Goal: Task Accomplishment & Management: Use online tool/utility

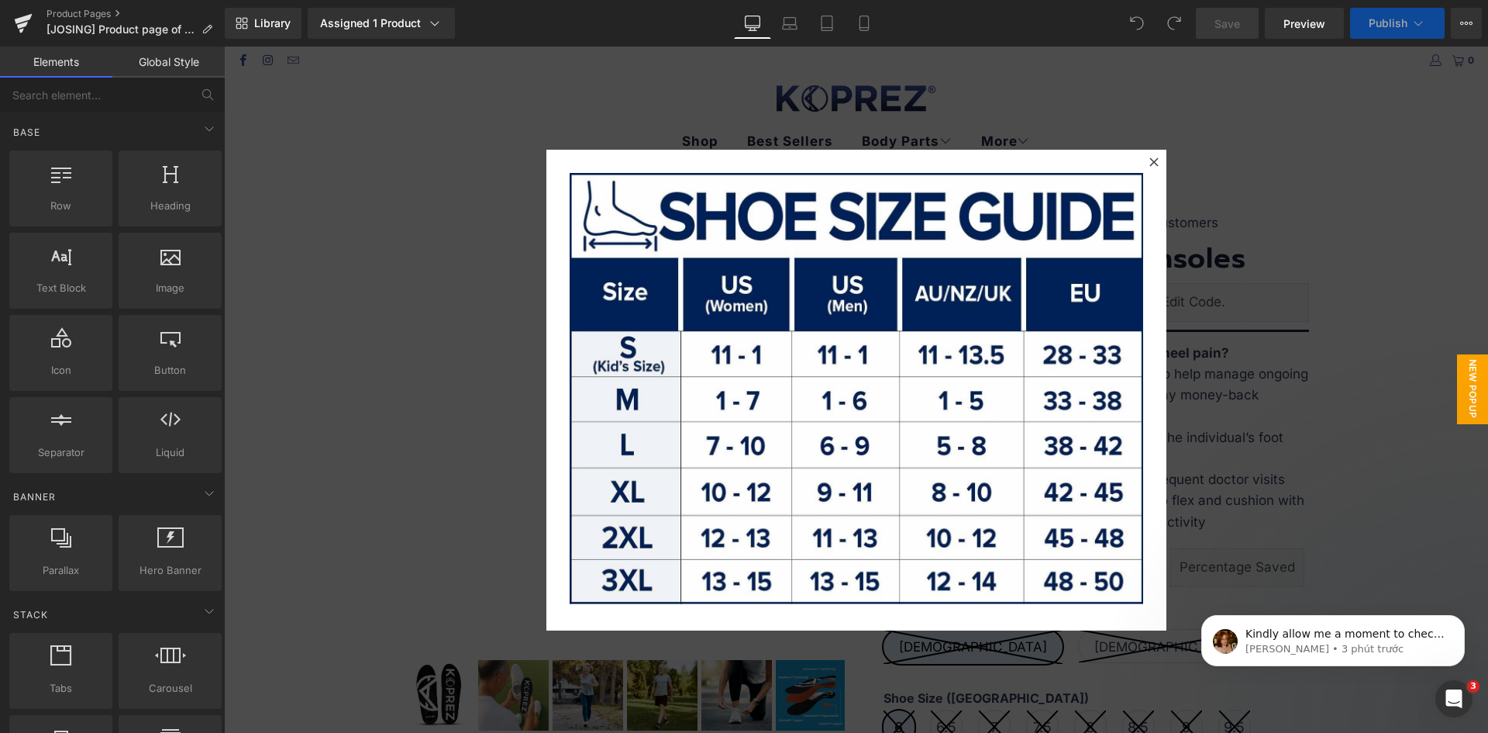
click at [517, 353] on div at bounding box center [856, 390] width 1264 height 686
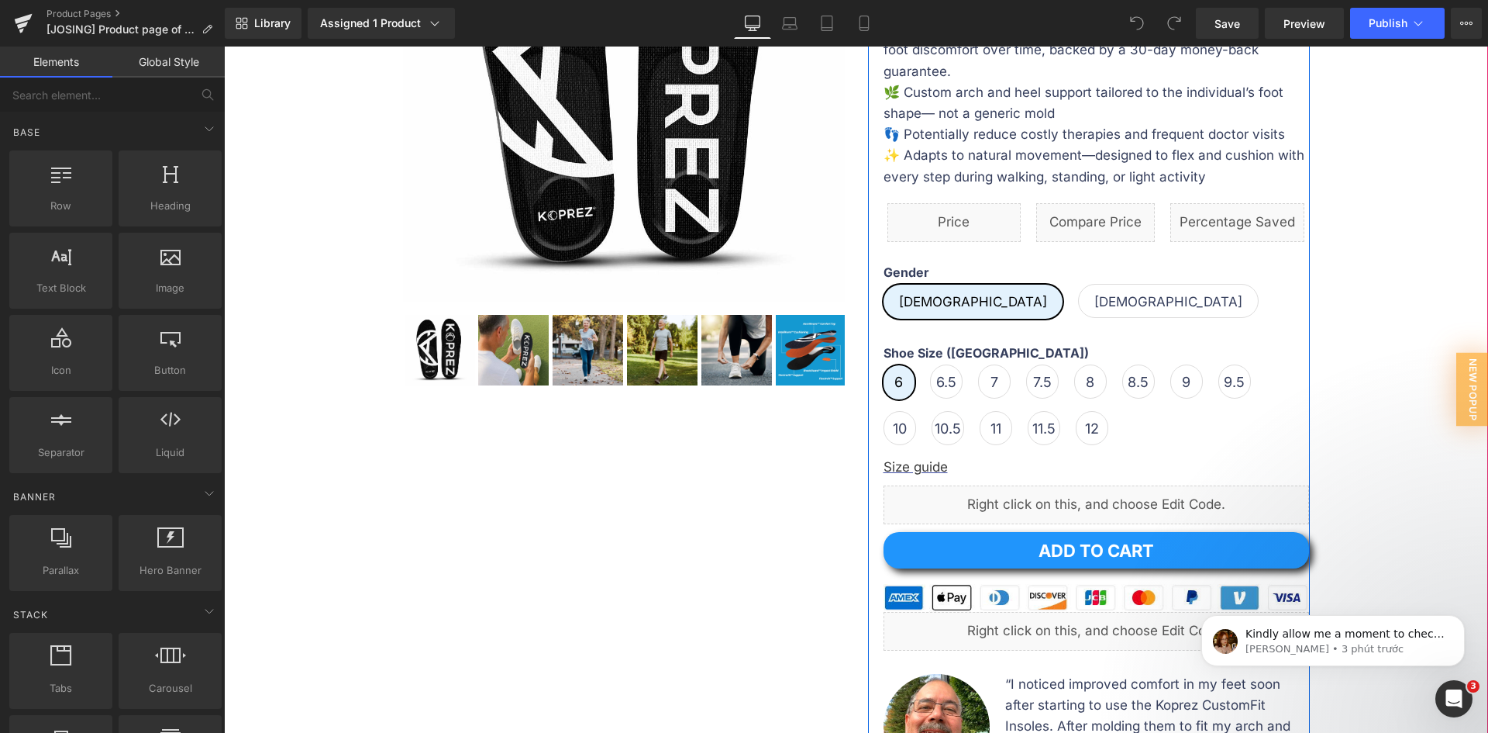
scroll to position [388, 0]
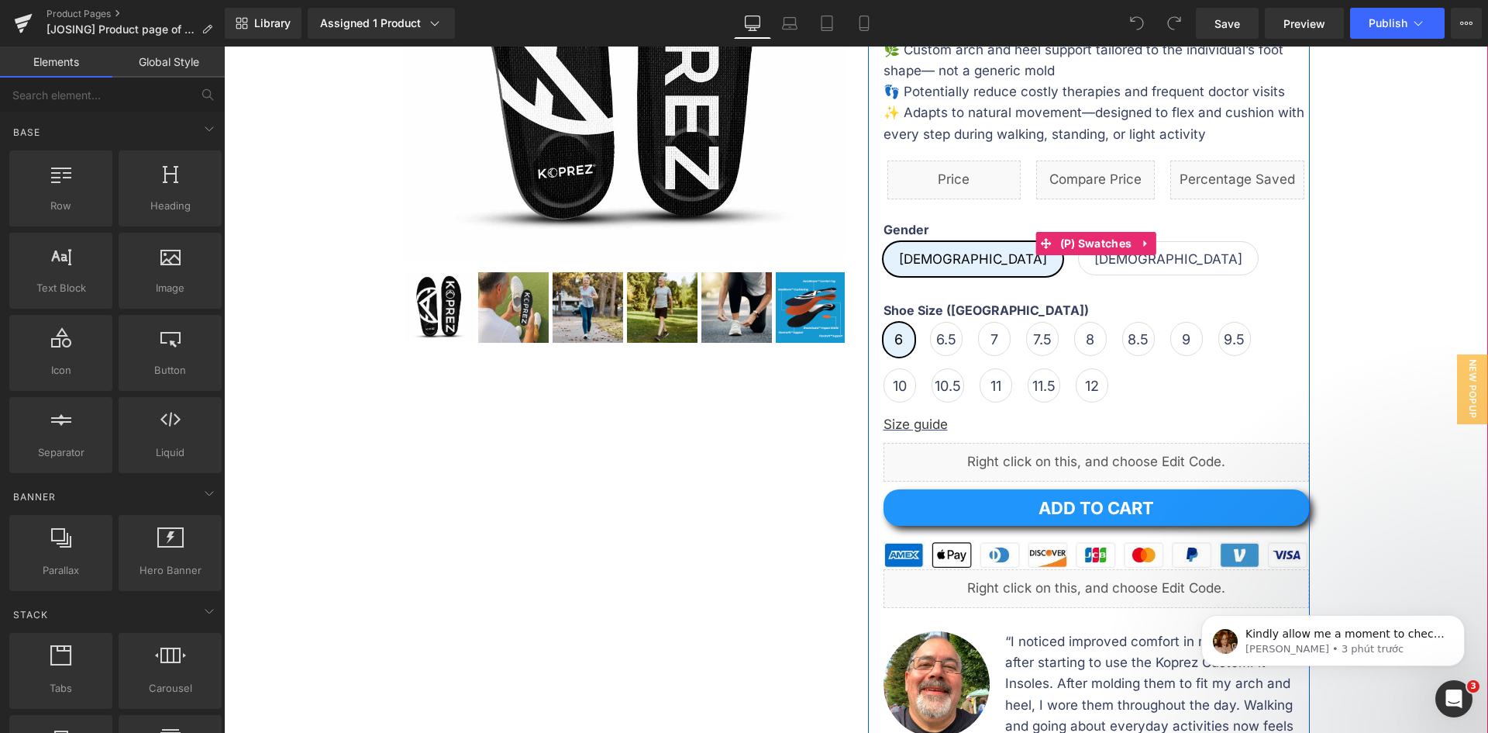
click at [1095, 260] on span "Female" at bounding box center [1169, 258] width 148 height 33
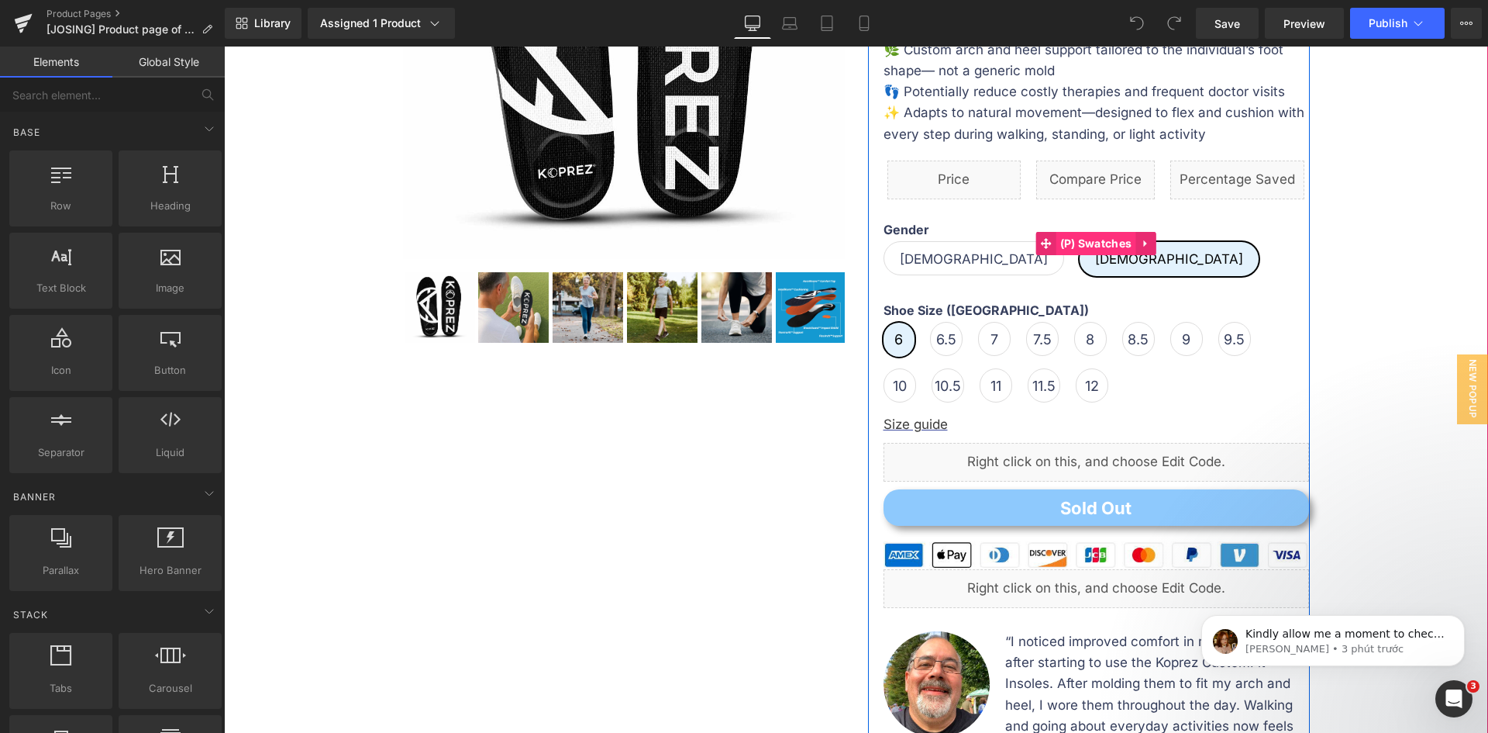
click at [1076, 250] on span "(P) Swatches" at bounding box center [1097, 243] width 80 height 23
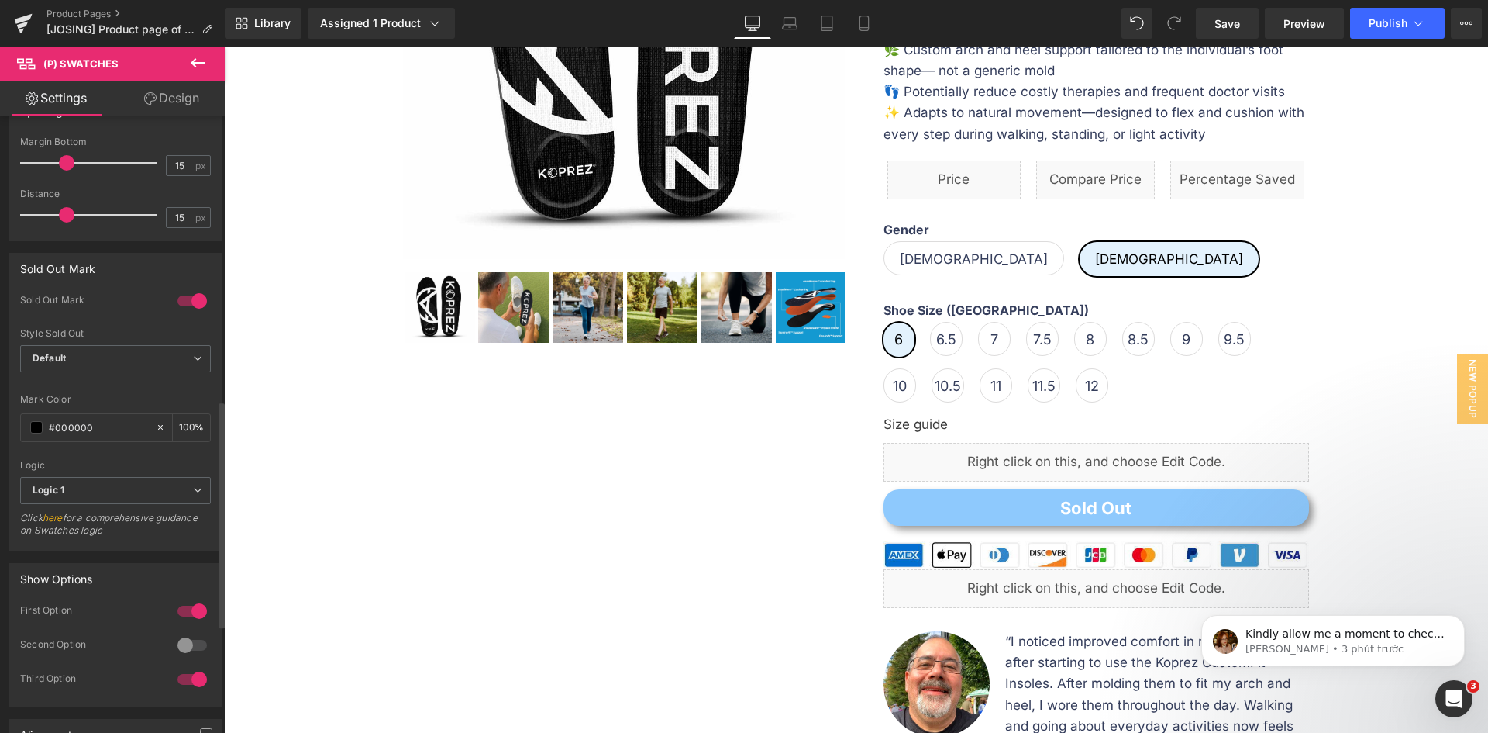
scroll to position [905, 0]
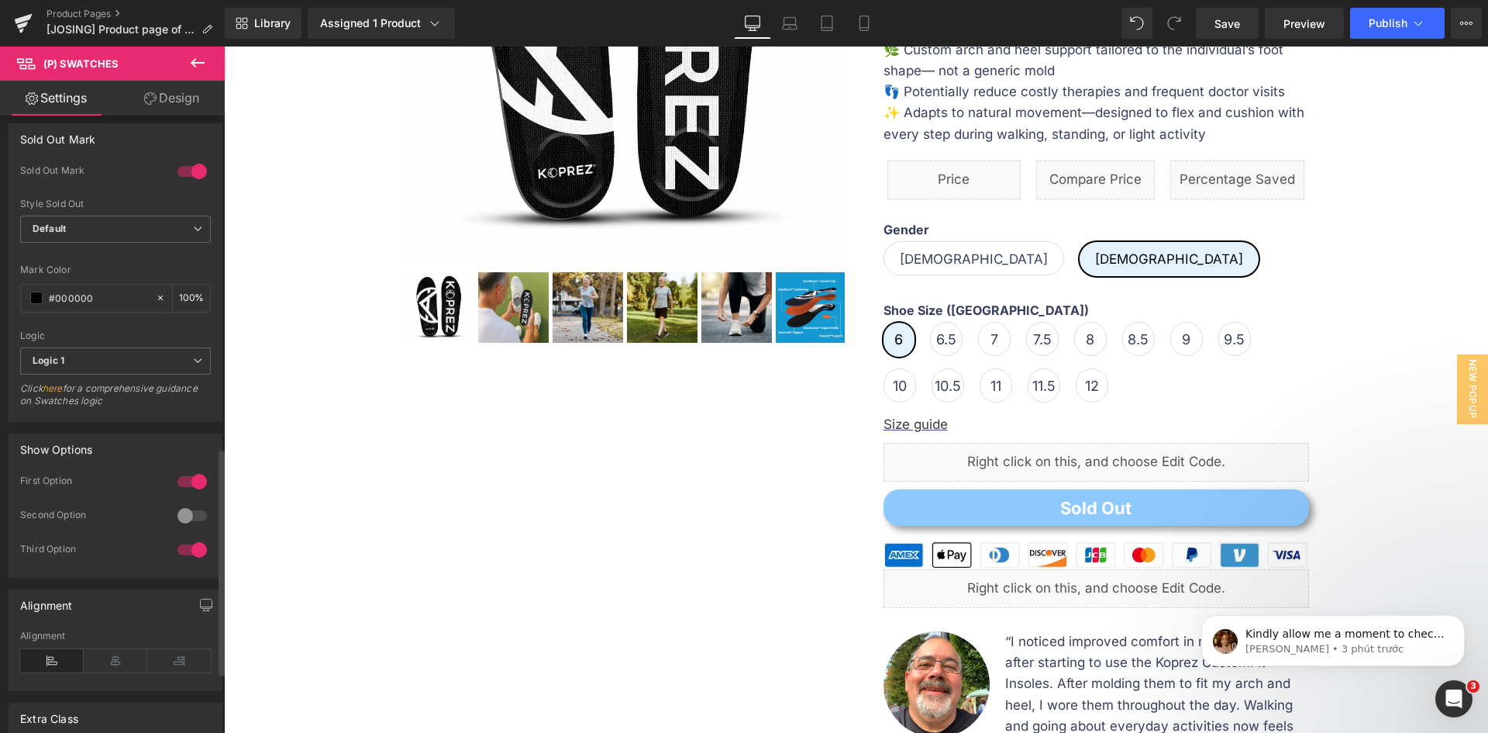
click at [191, 481] on div at bounding box center [192, 481] width 37 height 25
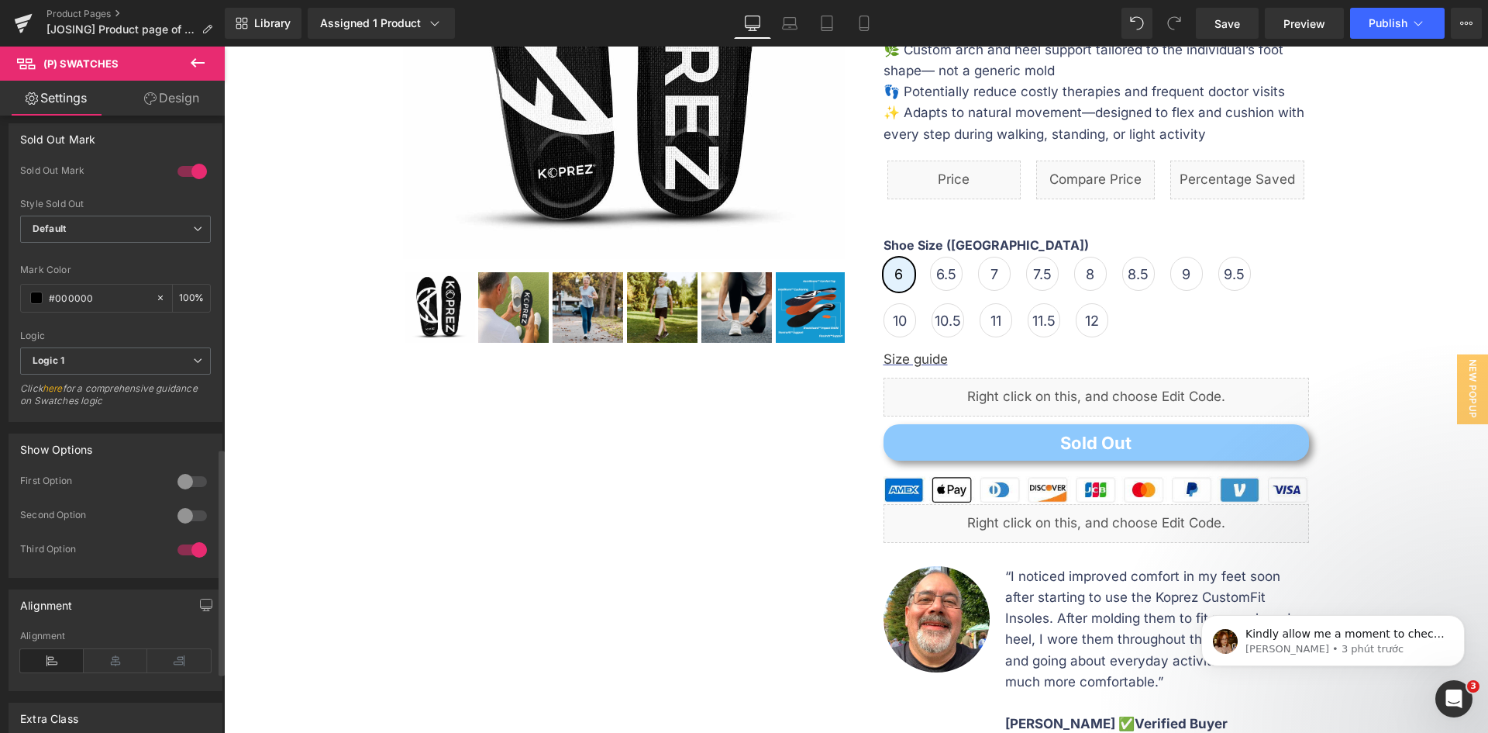
click at [191, 481] on div at bounding box center [192, 481] width 37 height 25
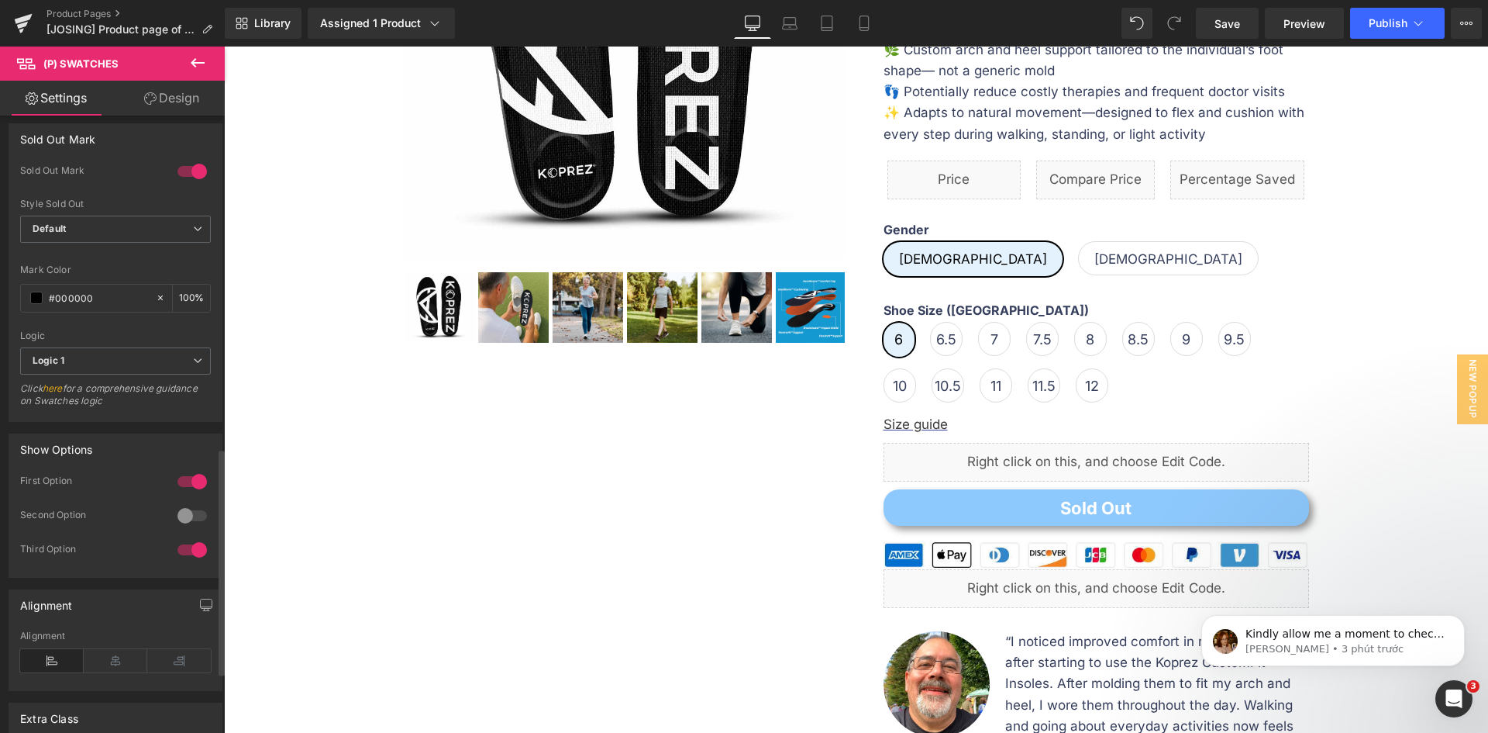
click at [184, 515] on div at bounding box center [192, 515] width 37 height 25
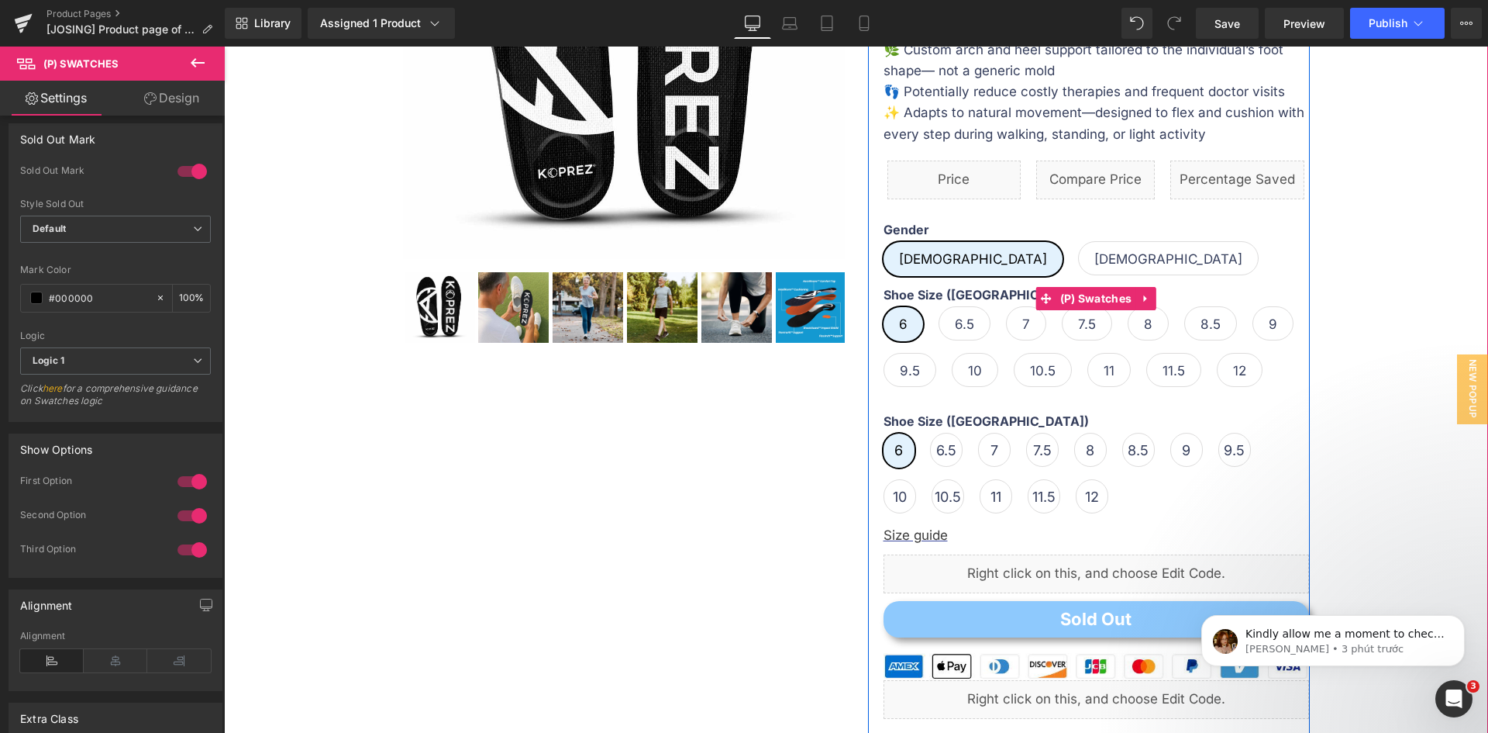
click at [1095, 253] on span "Female" at bounding box center [1169, 258] width 148 height 33
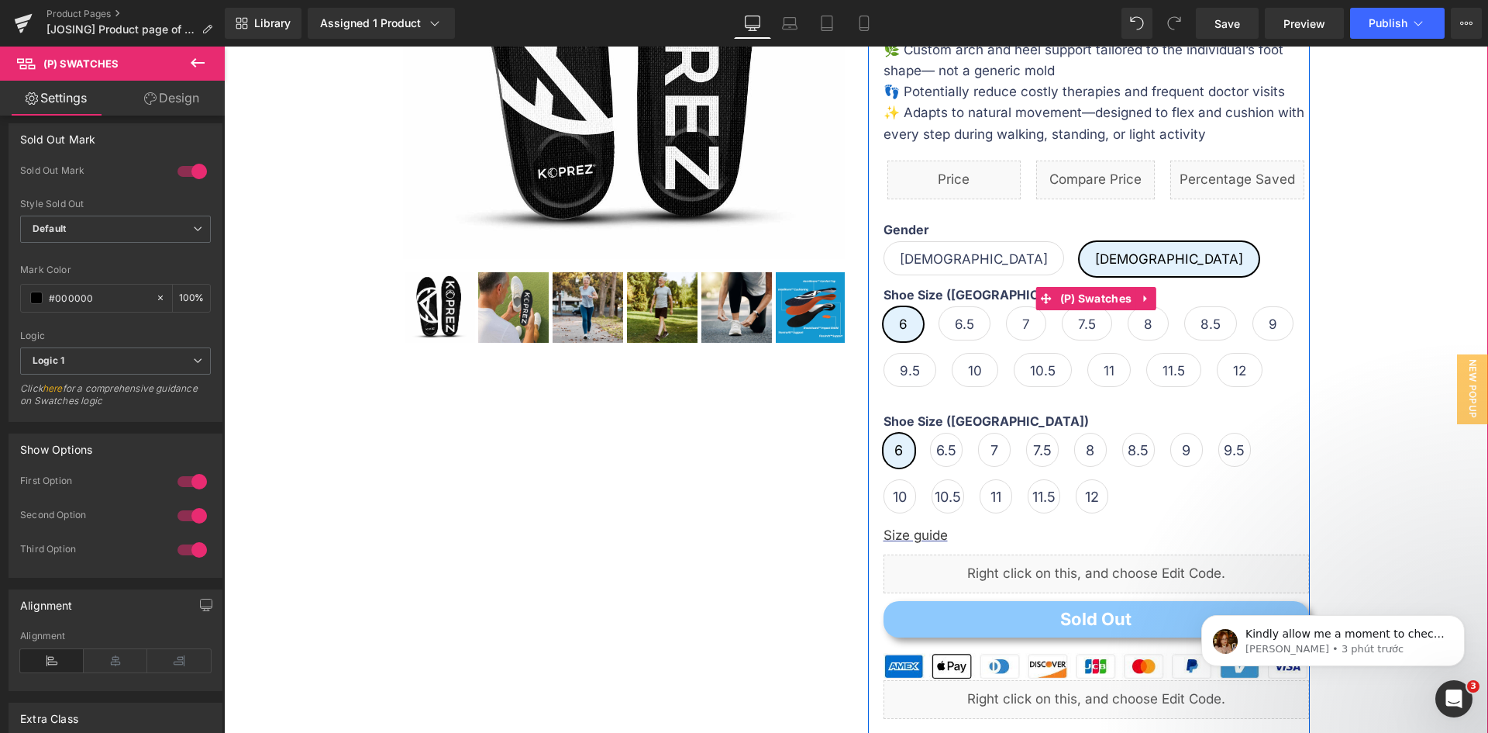
click at [916, 265] on span "Male" at bounding box center [974, 258] width 148 height 33
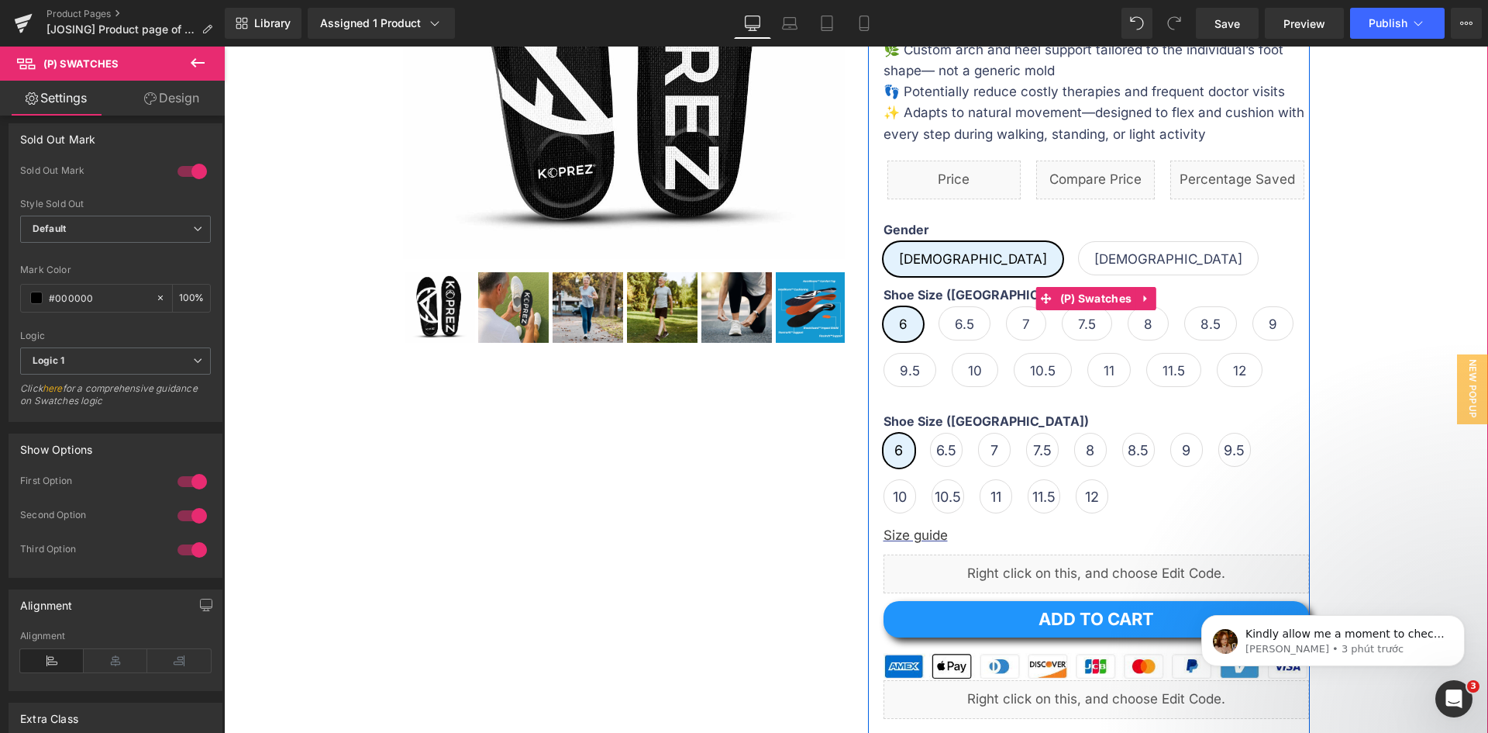
click at [1095, 260] on span "Female" at bounding box center [1169, 258] width 148 height 33
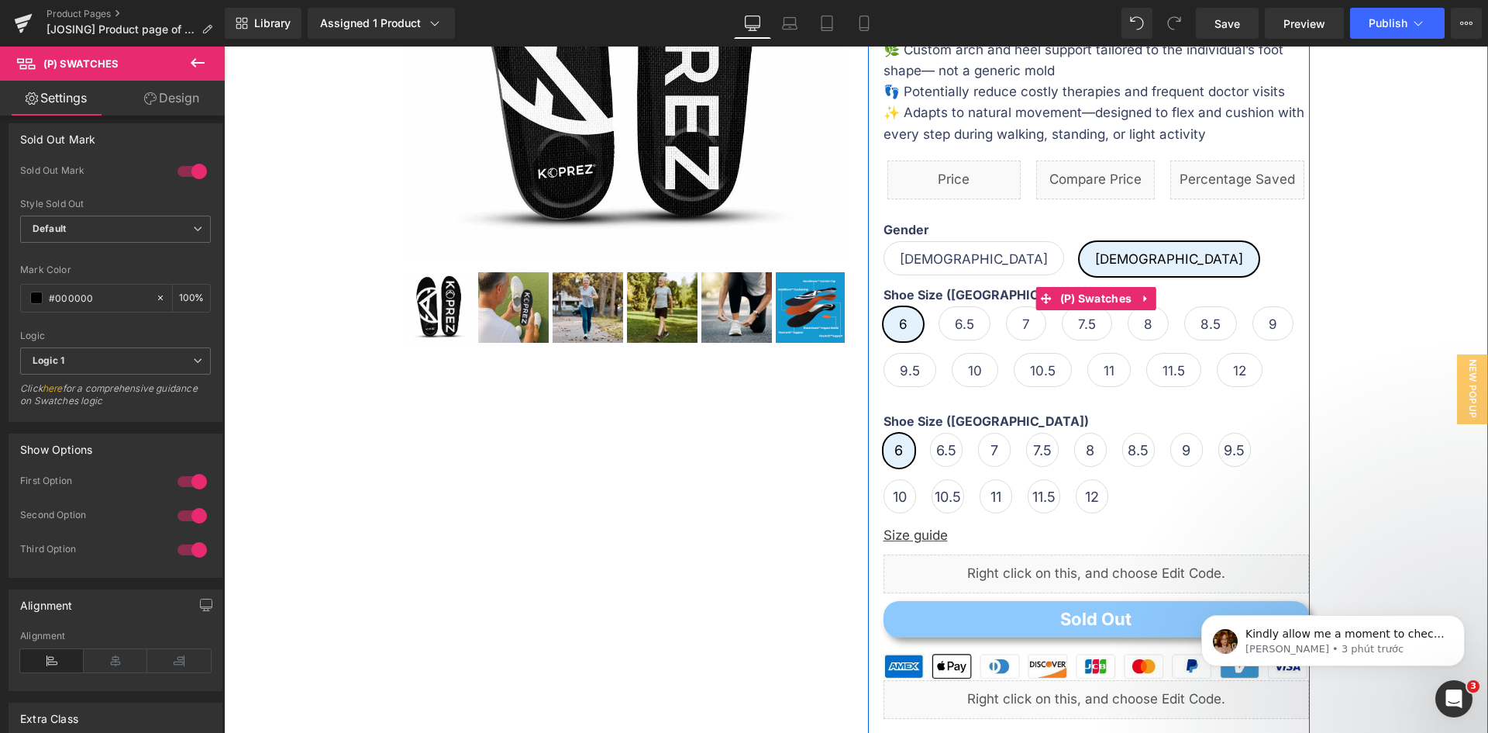
click at [909, 268] on span "Male" at bounding box center [974, 258] width 148 height 33
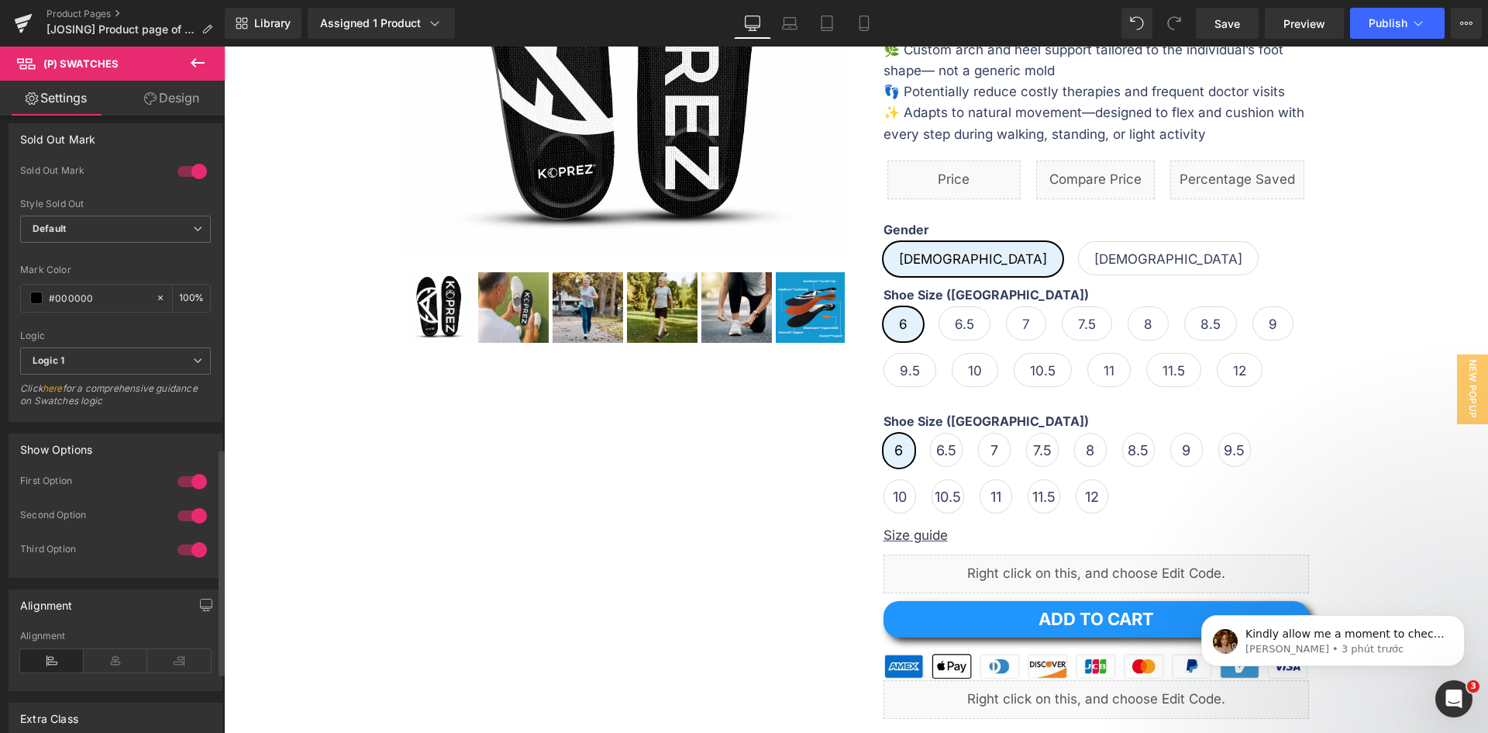
click at [194, 511] on div at bounding box center [192, 515] width 37 height 25
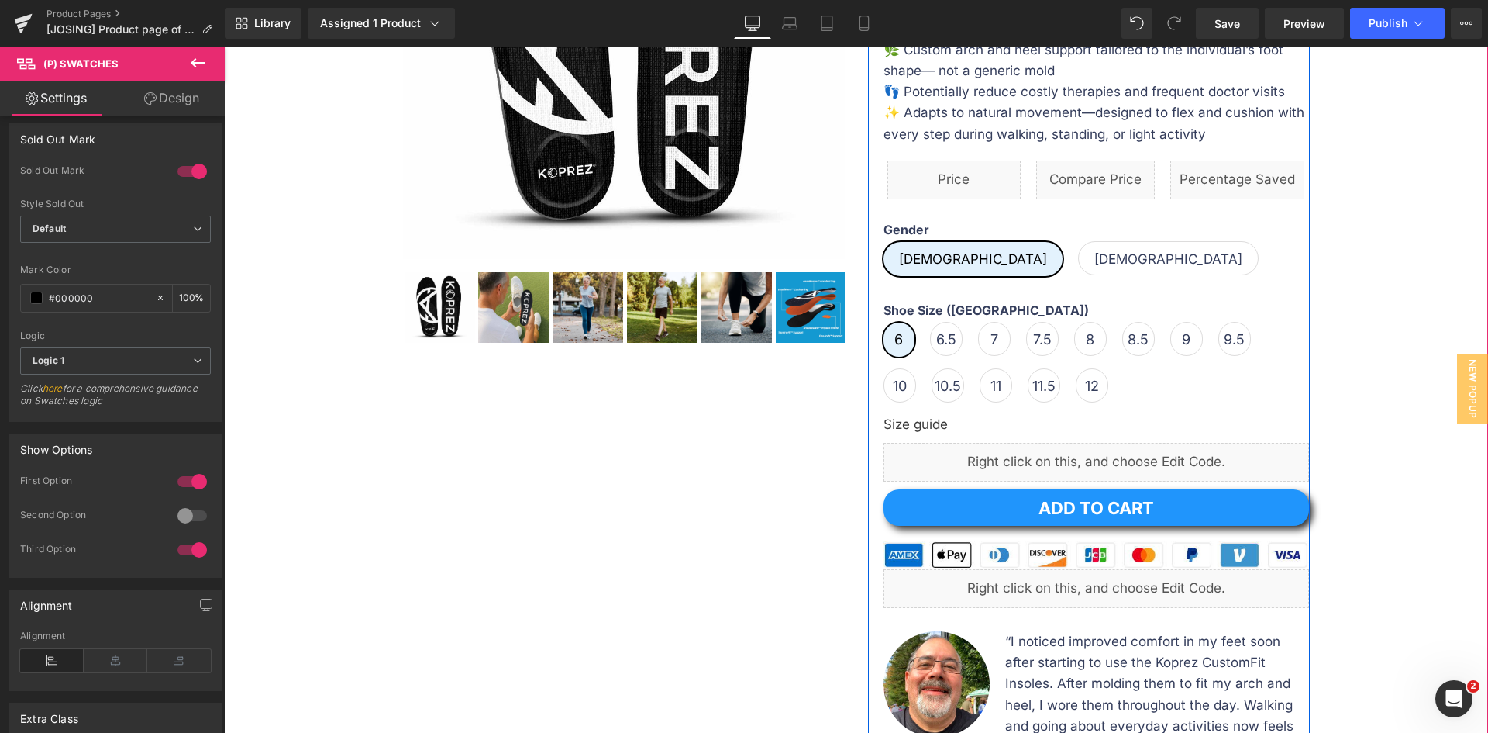
click at [1108, 455] on div "Liquid" at bounding box center [1097, 462] width 426 height 39
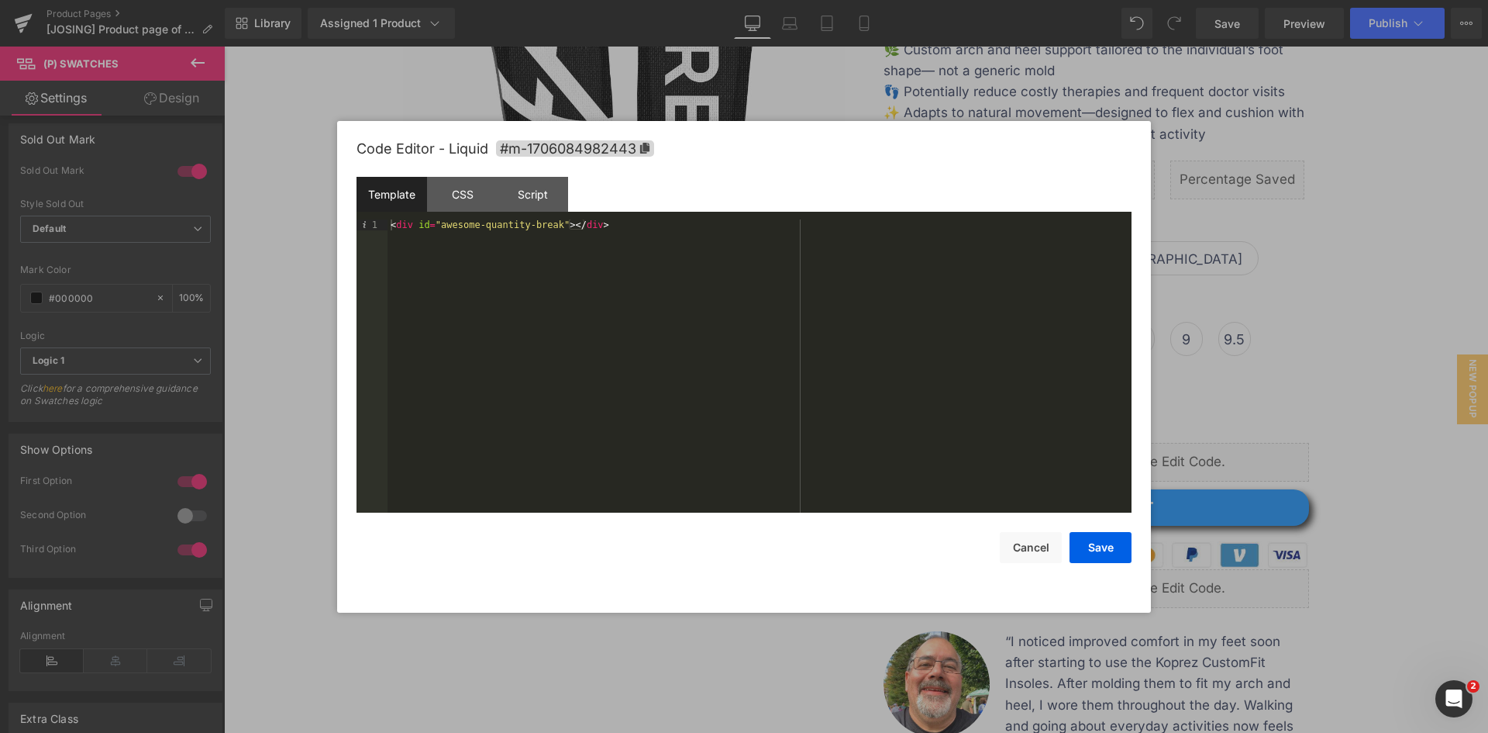
click at [284, 348] on div at bounding box center [744, 366] width 1488 height 733
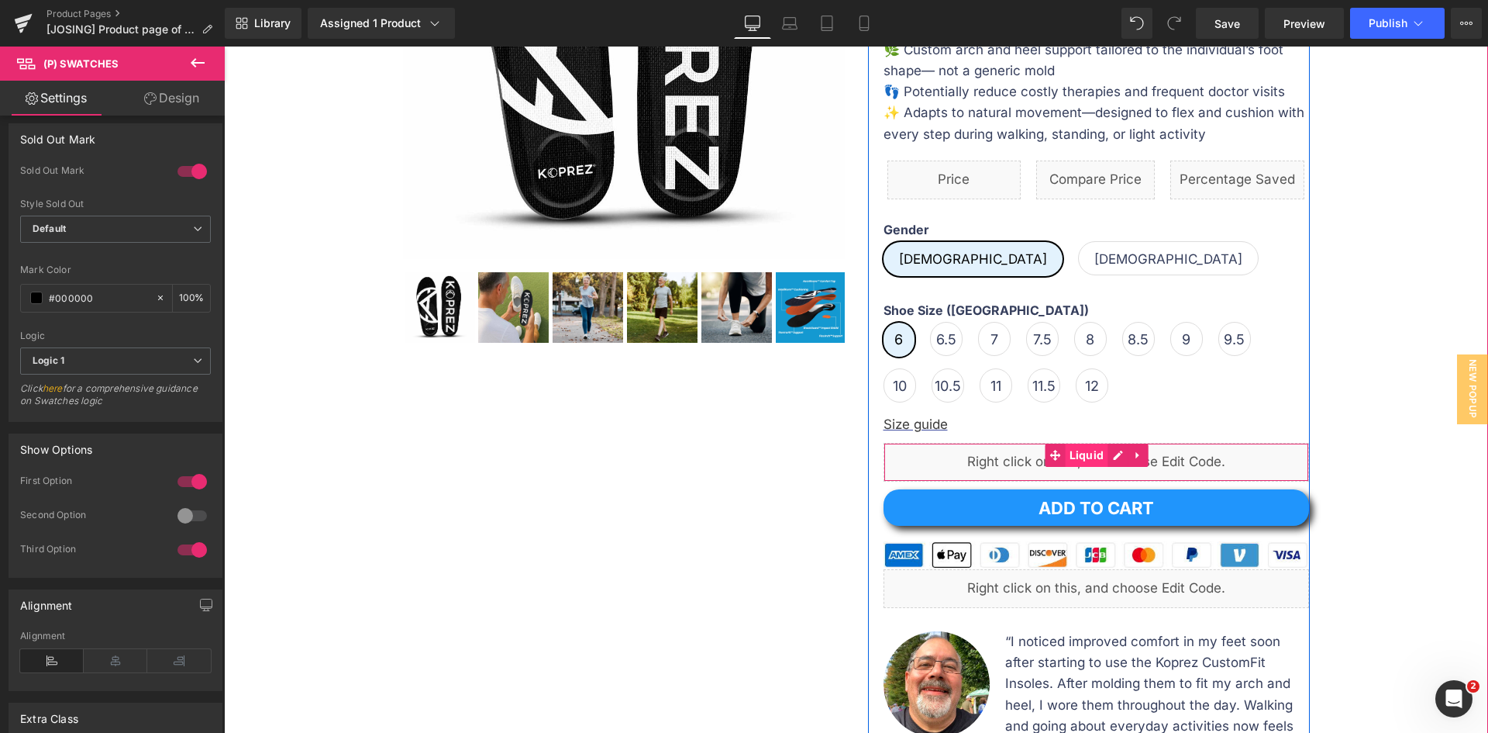
click at [1087, 462] on span "Liquid" at bounding box center [1087, 454] width 43 height 23
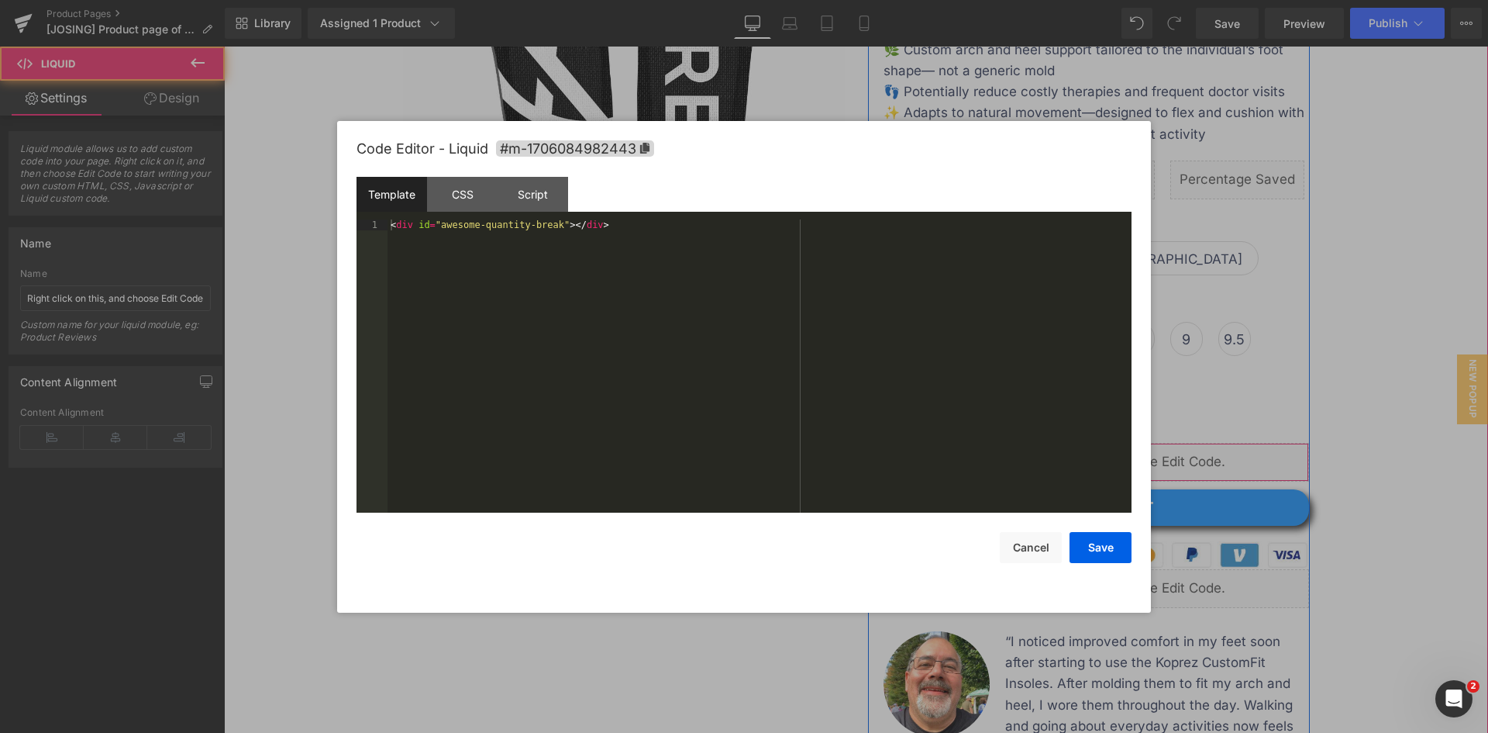
click at [1113, 449] on div "Liquid" at bounding box center [1097, 462] width 426 height 39
click at [1120, 255] on div "< div id = "awesome-quantity-break" > </ div >" at bounding box center [760, 376] width 744 height 315
click at [1215, 369] on div at bounding box center [744, 366] width 1488 height 733
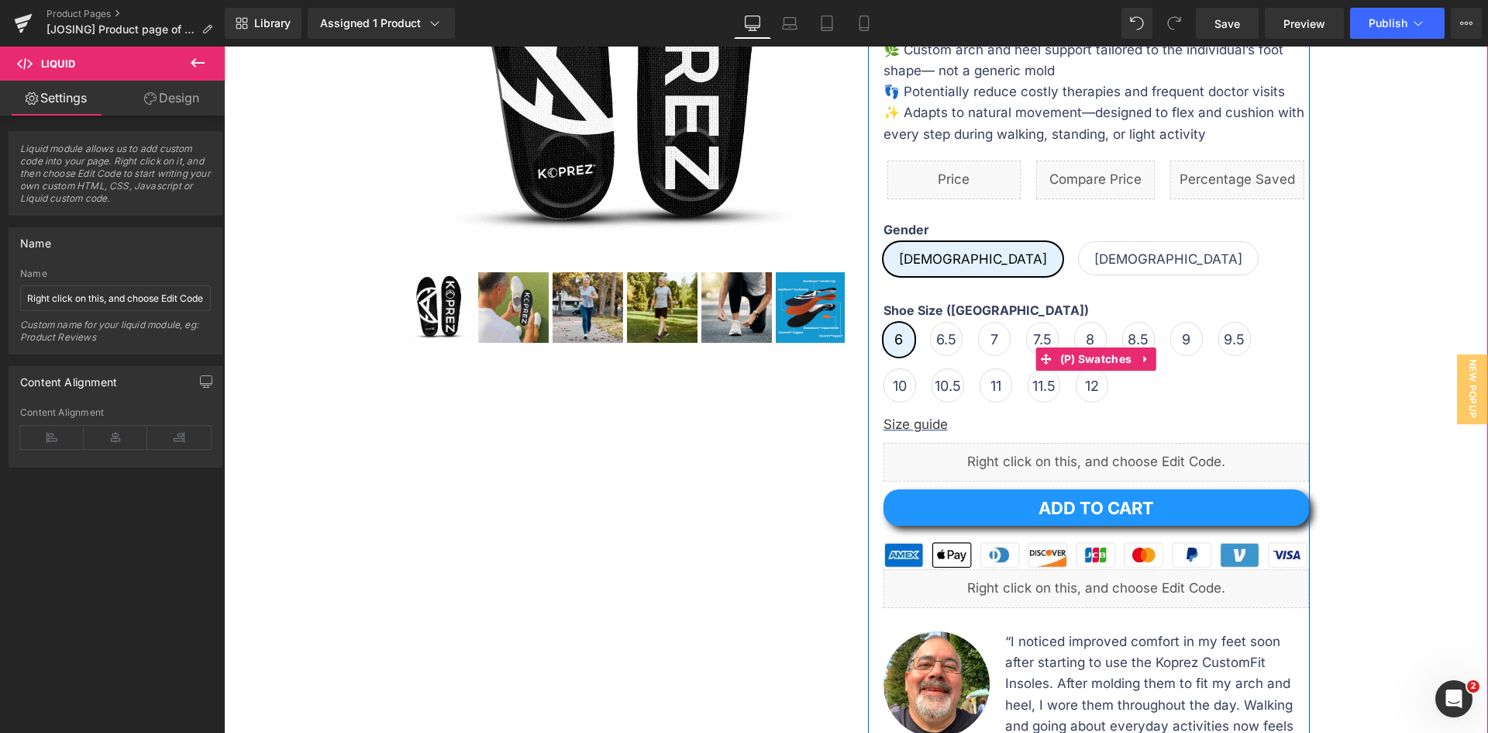
click at [1182, 355] on span "9" at bounding box center [1186, 338] width 9 height 33
click at [1081, 360] on span "(P) Swatches" at bounding box center [1097, 359] width 80 height 23
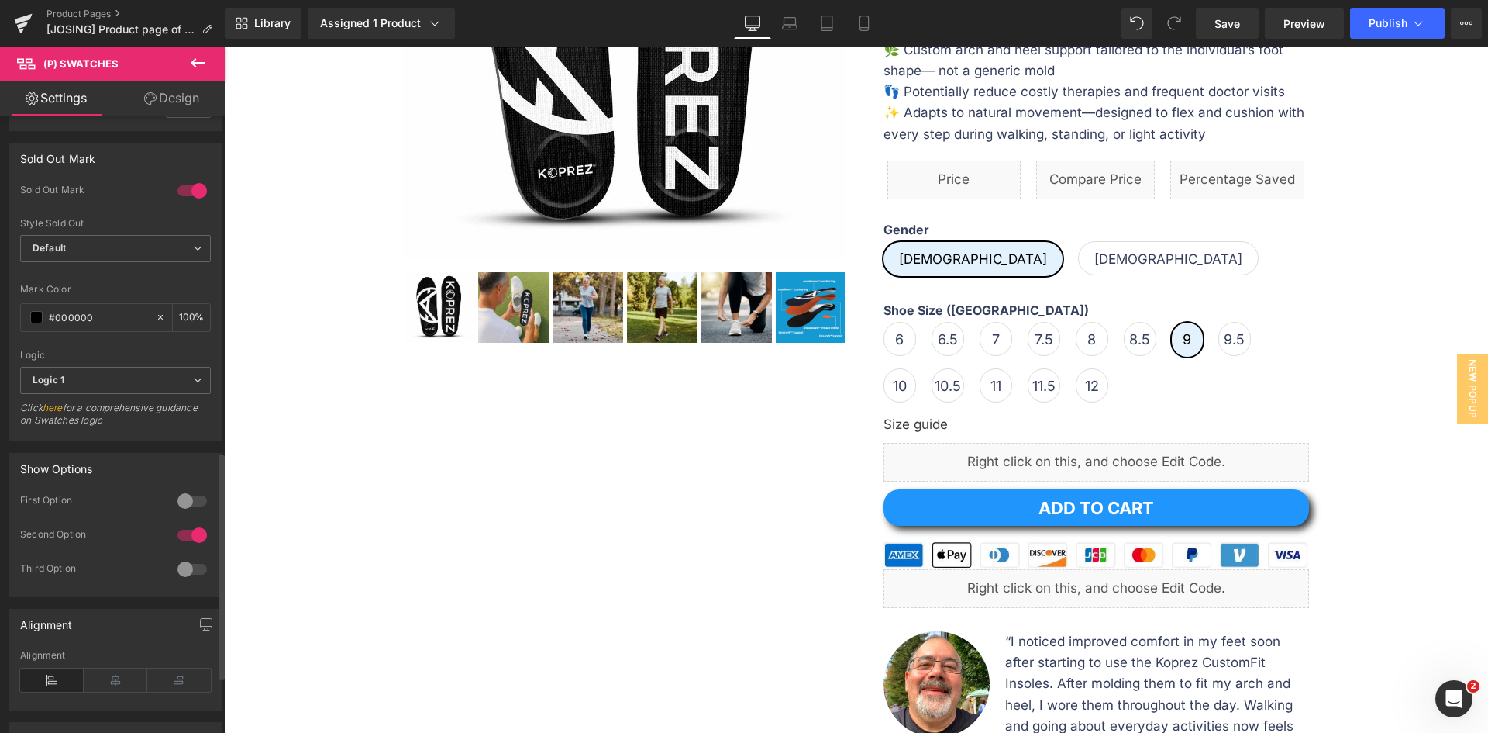
scroll to position [1070, 0]
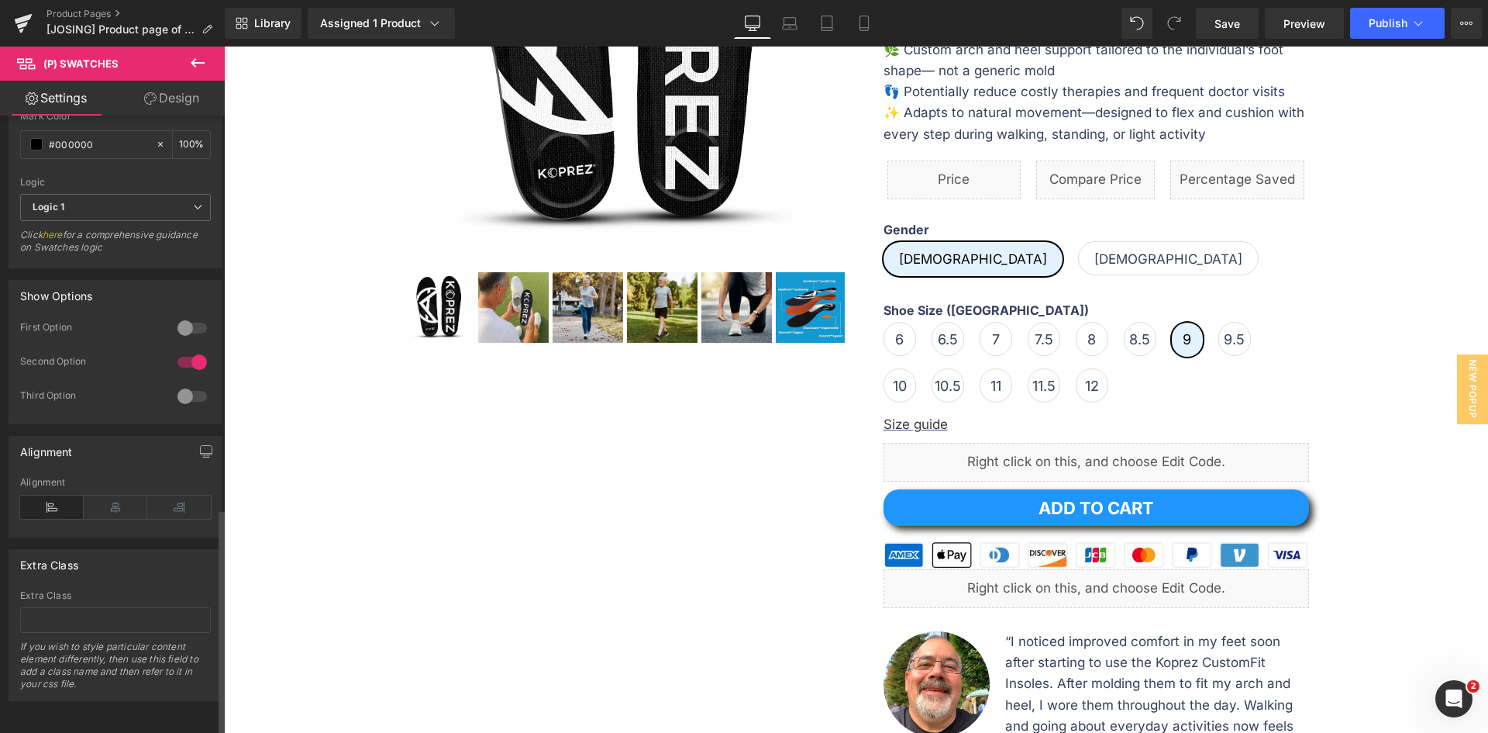
click at [192, 350] on div at bounding box center [192, 362] width 37 height 25
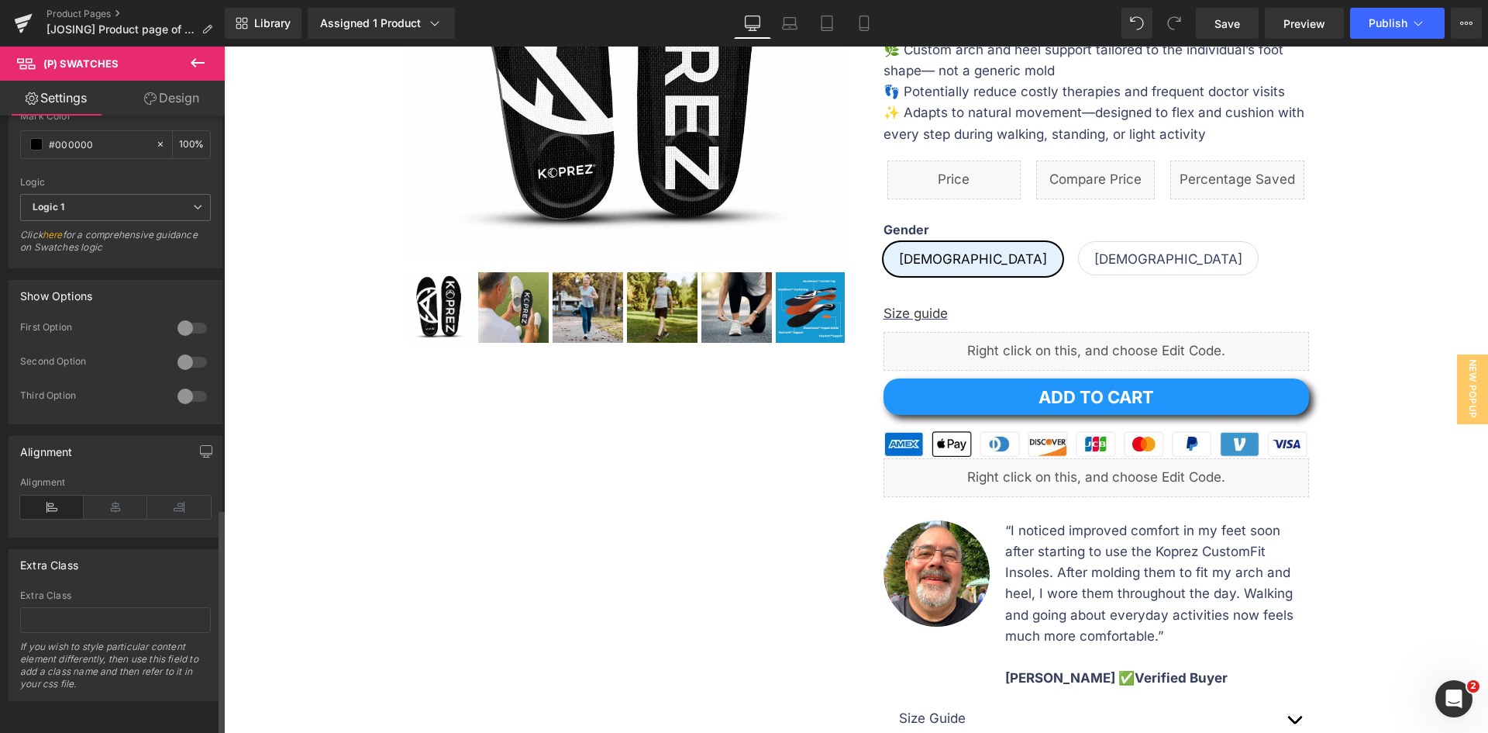
click at [192, 350] on div at bounding box center [192, 362] width 37 height 25
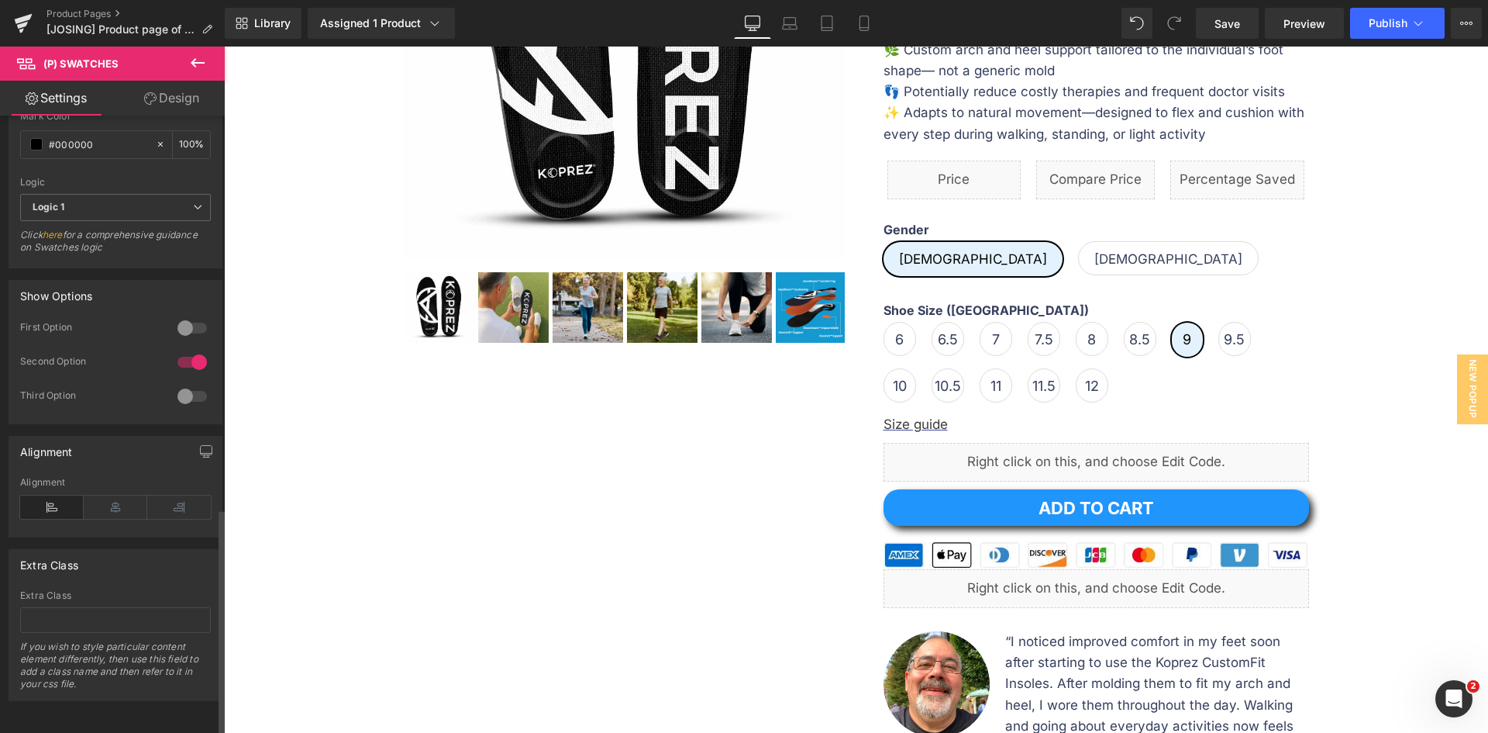
click at [184, 384] on div at bounding box center [192, 396] width 37 height 25
click at [183, 386] on div at bounding box center [192, 396] width 37 height 25
click at [179, 316] on div at bounding box center [192, 328] width 37 height 25
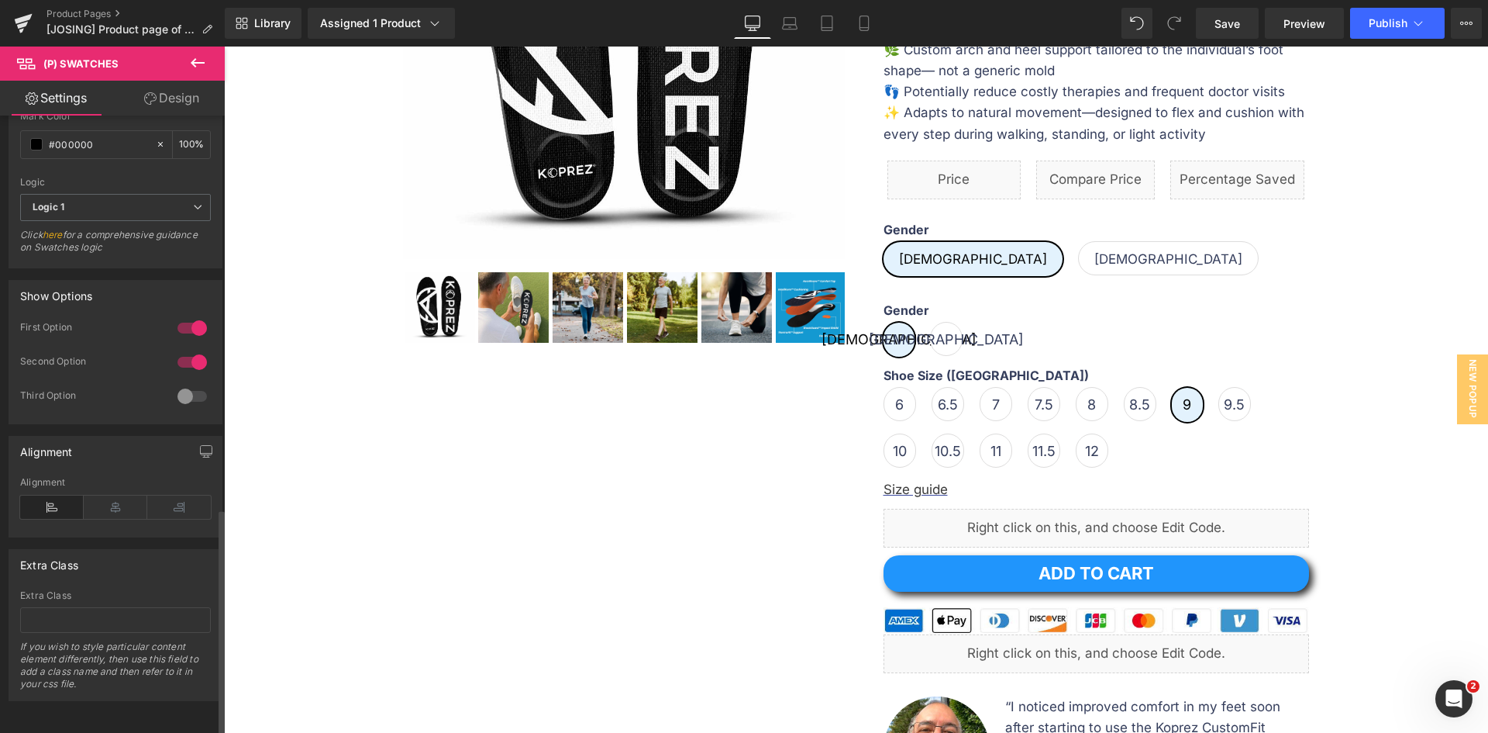
click at [179, 316] on div at bounding box center [192, 328] width 37 height 25
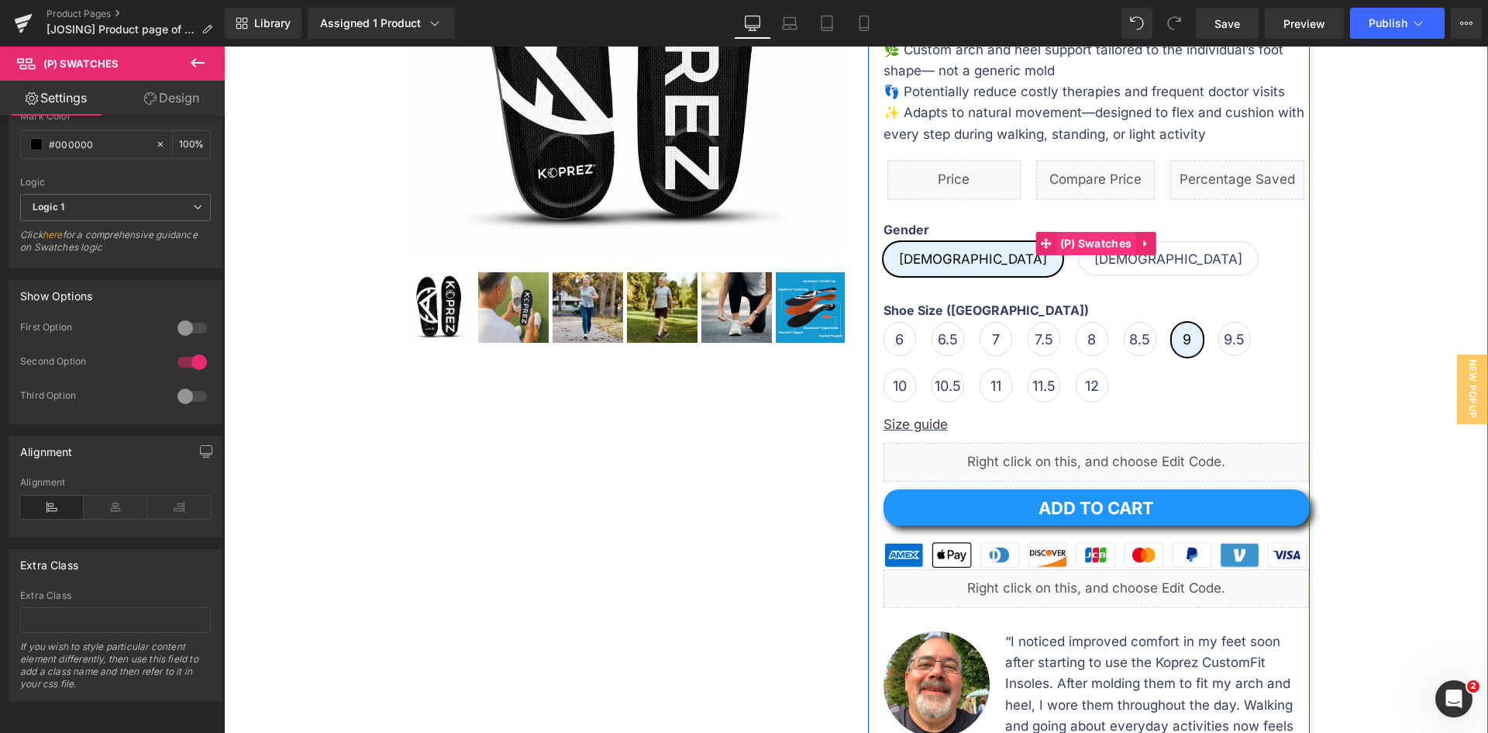
click at [1078, 249] on span "(P) Swatches" at bounding box center [1097, 243] width 80 height 23
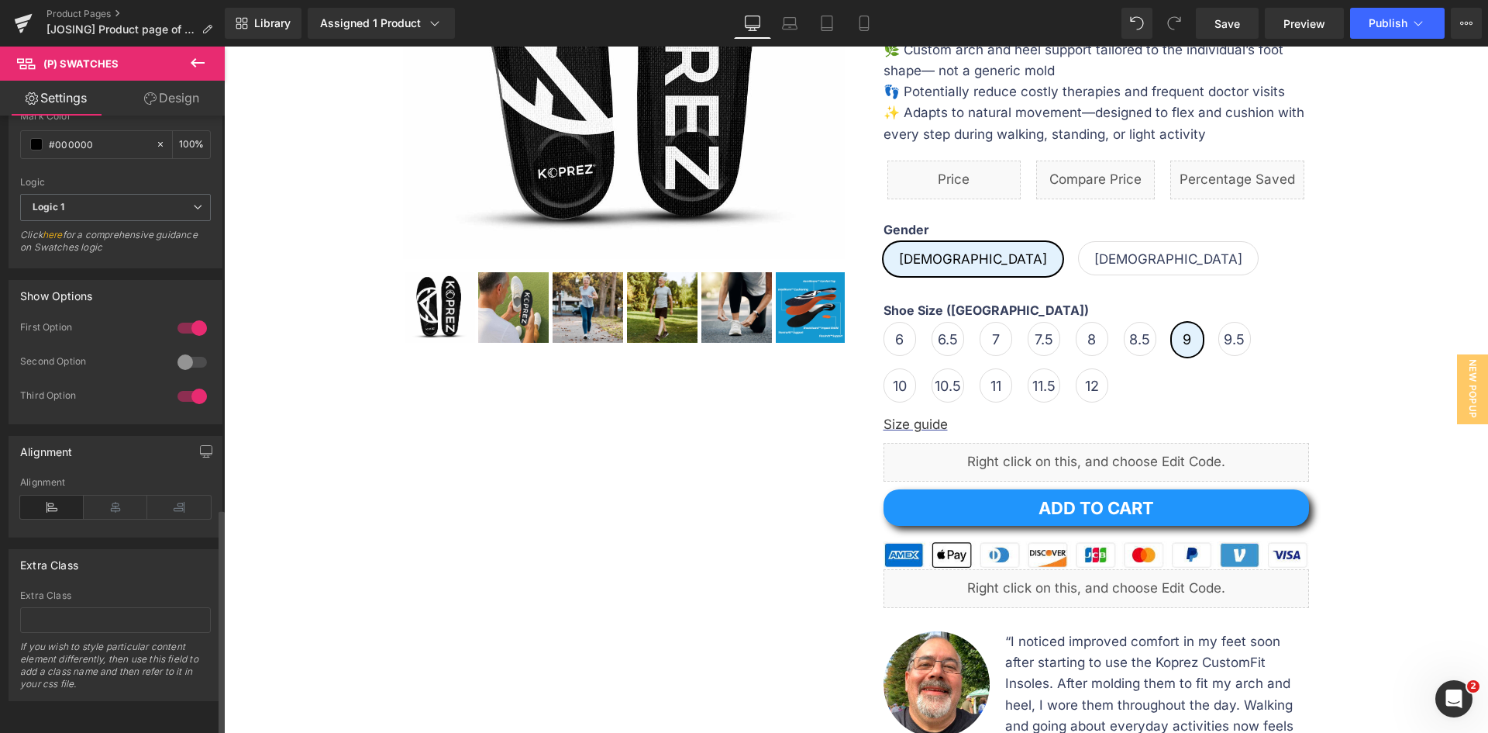
click at [189, 350] on div at bounding box center [192, 362] width 37 height 25
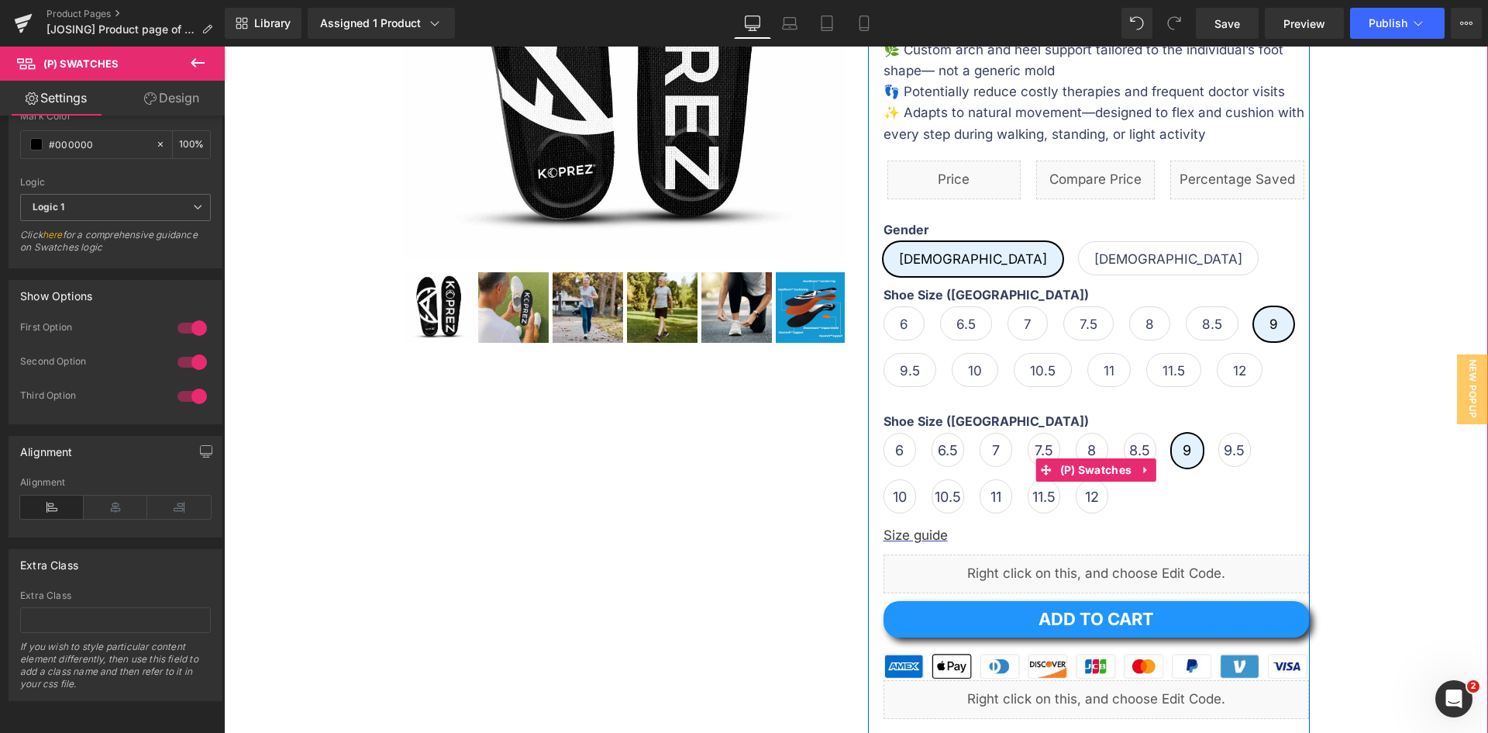
click at [1112, 500] on div "Shoe Size (US) 6 6.5 7 7.5 8 8.5 9 9.5 10" at bounding box center [1097, 469] width 426 height 111
click at [1080, 466] on span "(P) Swatches" at bounding box center [1097, 470] width 80 height 23
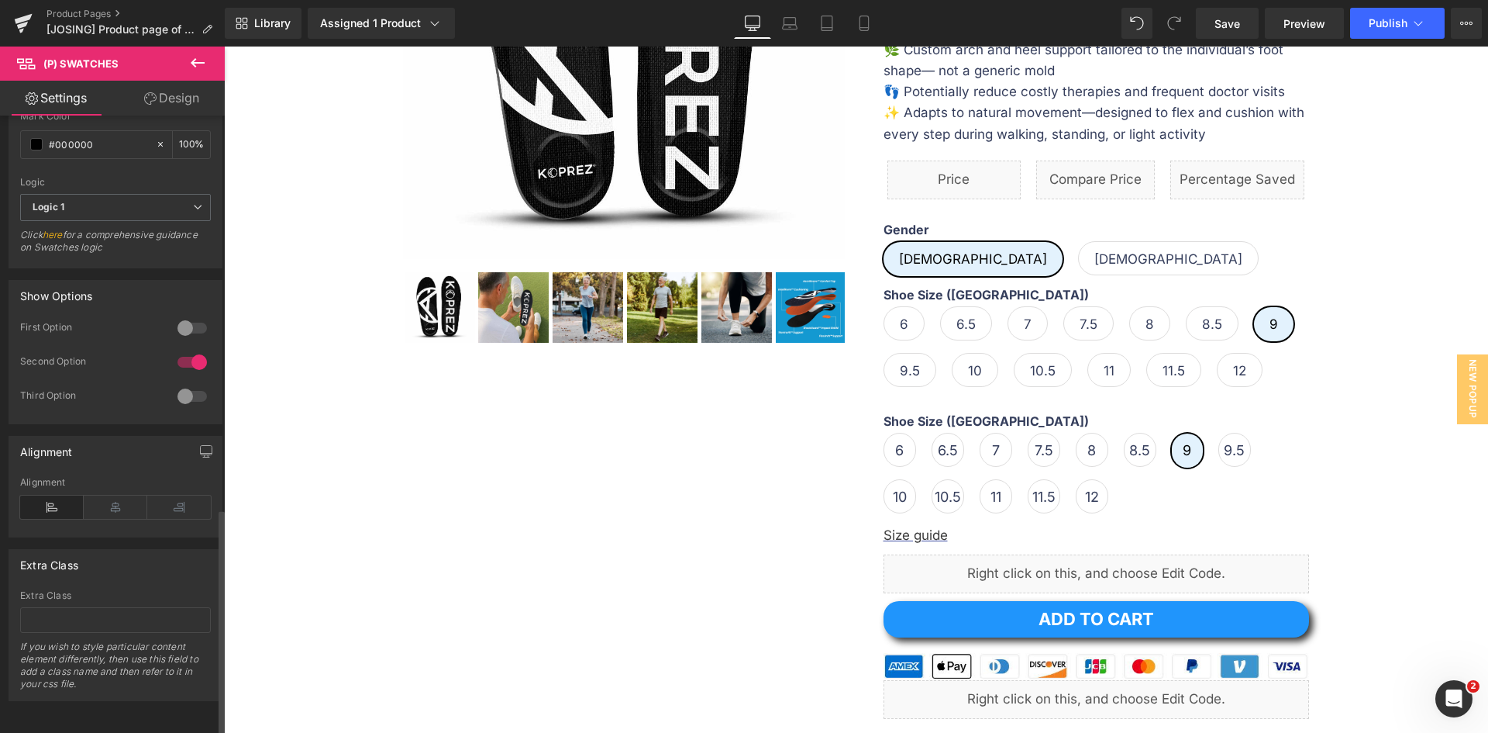
click at [194, 350] on div at bounding box center [192, 362] width 37 height 25
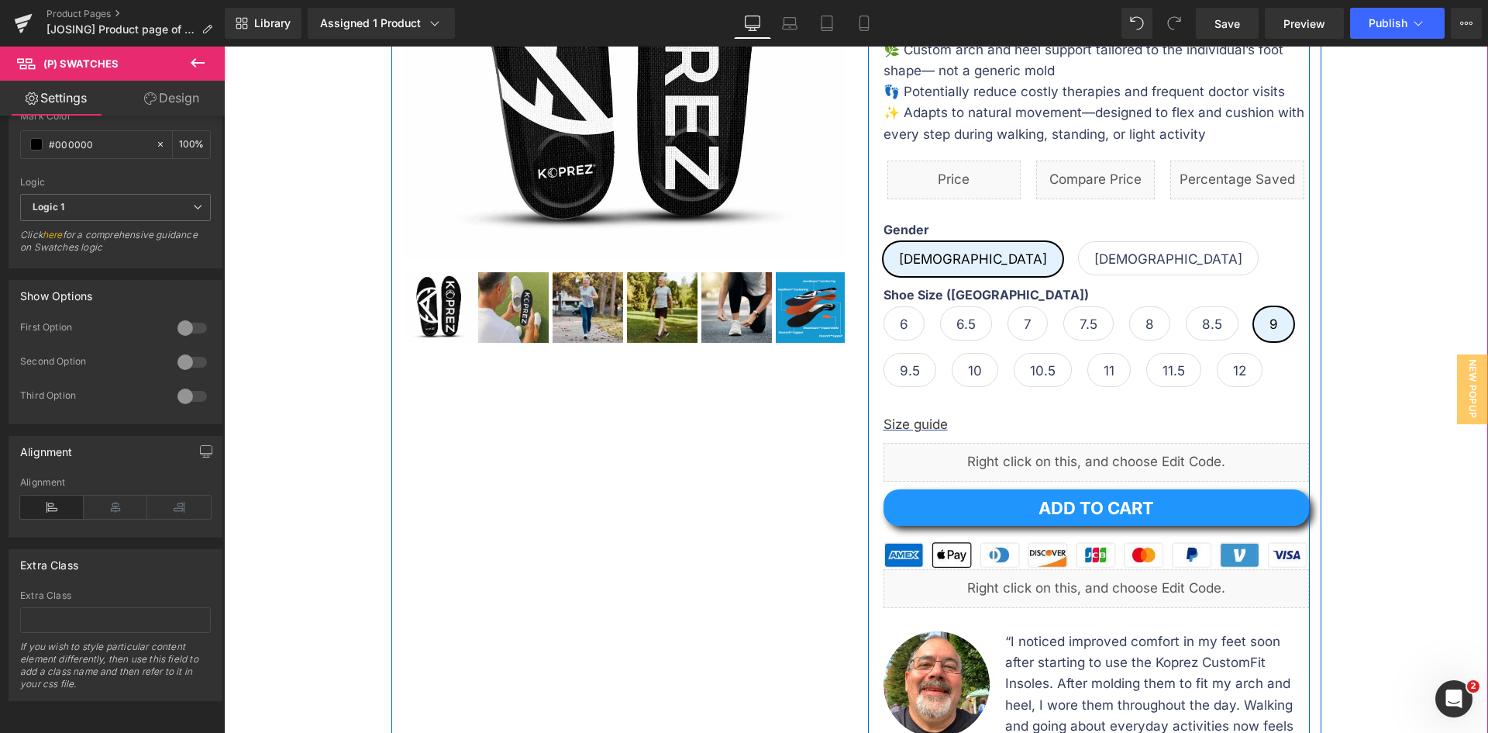
click at [1095, 267] on span "Female" at bounding box center [1169, 258] width 148 height 33
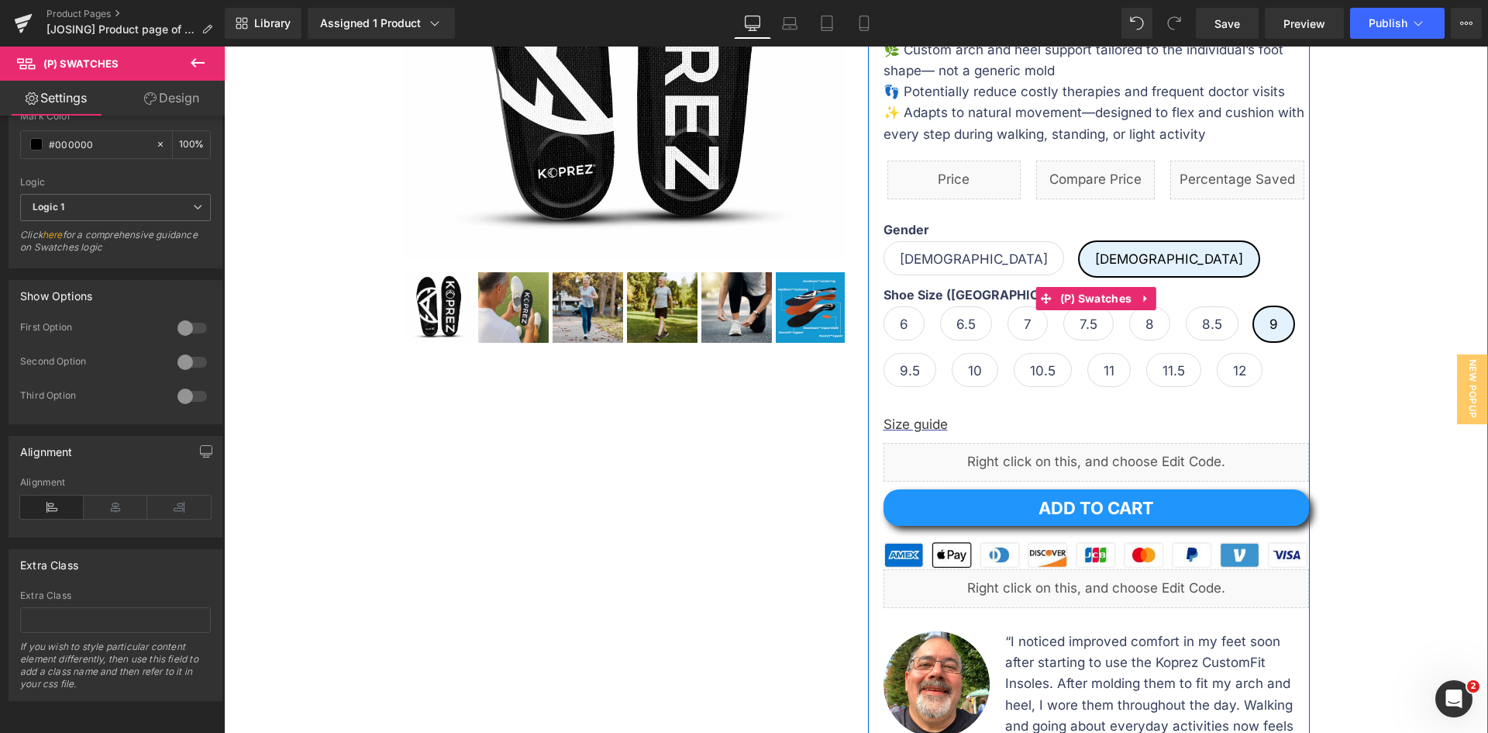
click at [902, 264] on span "Male" at bounding box center [974, 258] width 148 height 33
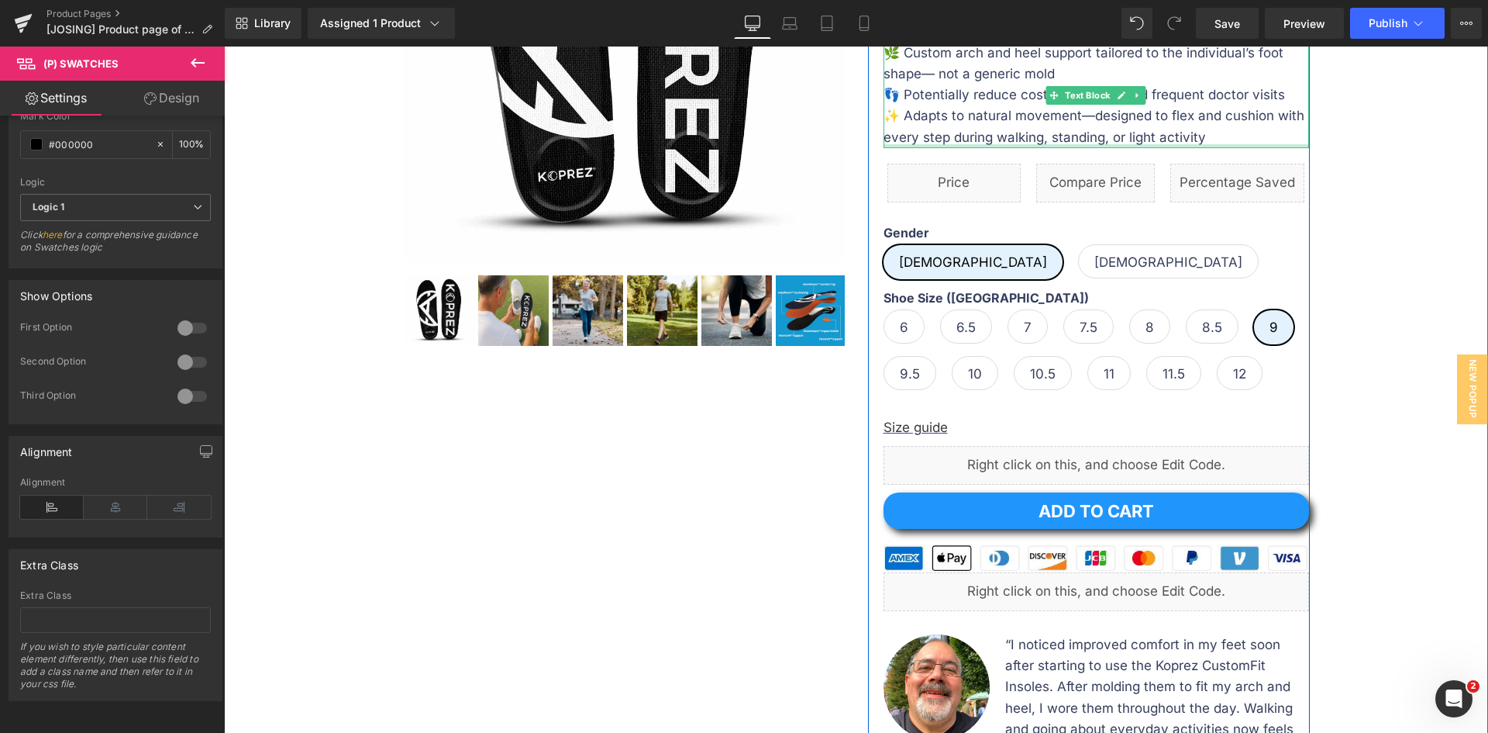
scroll to position [388, 0]
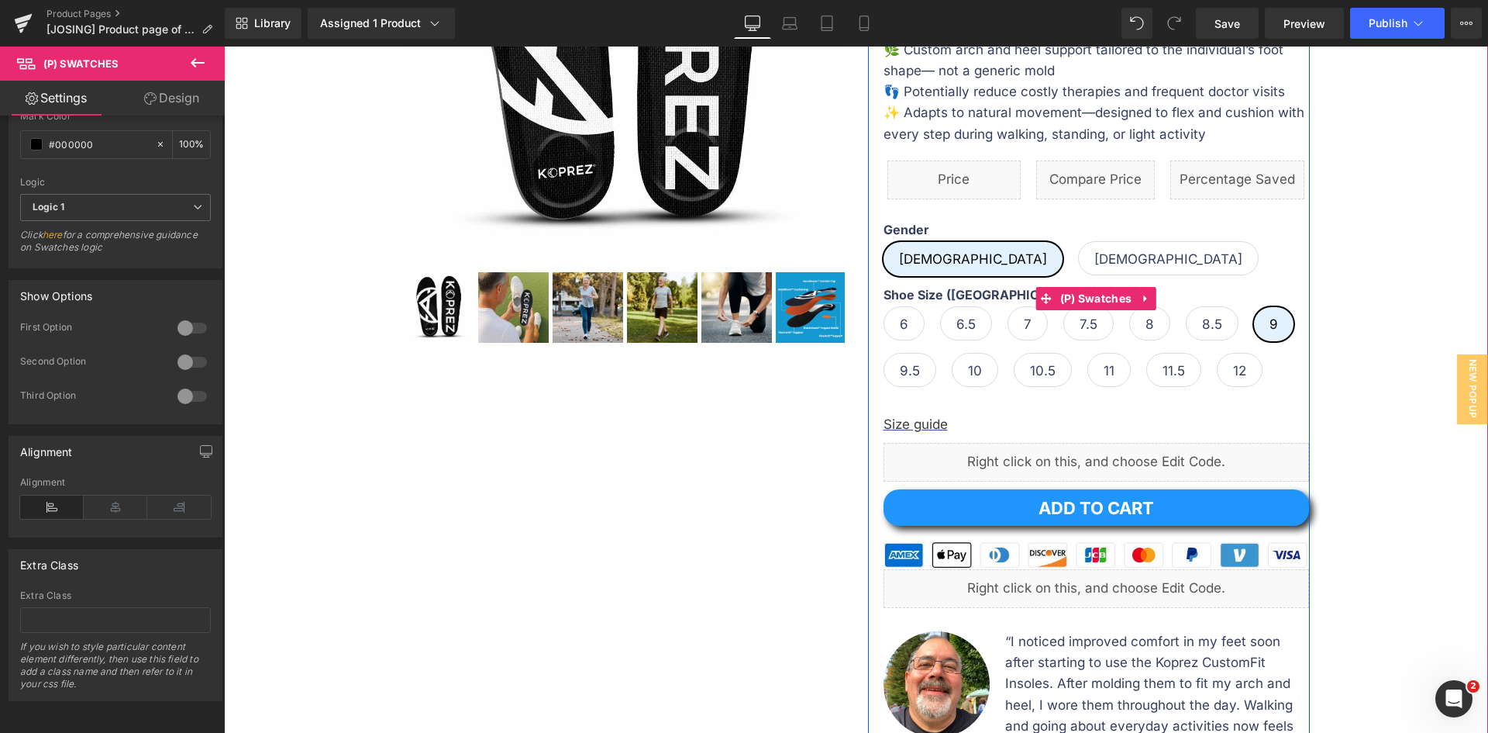
click at [1095, 250] on span "Female" at bounding box center [1169, 258] width 148 height 33
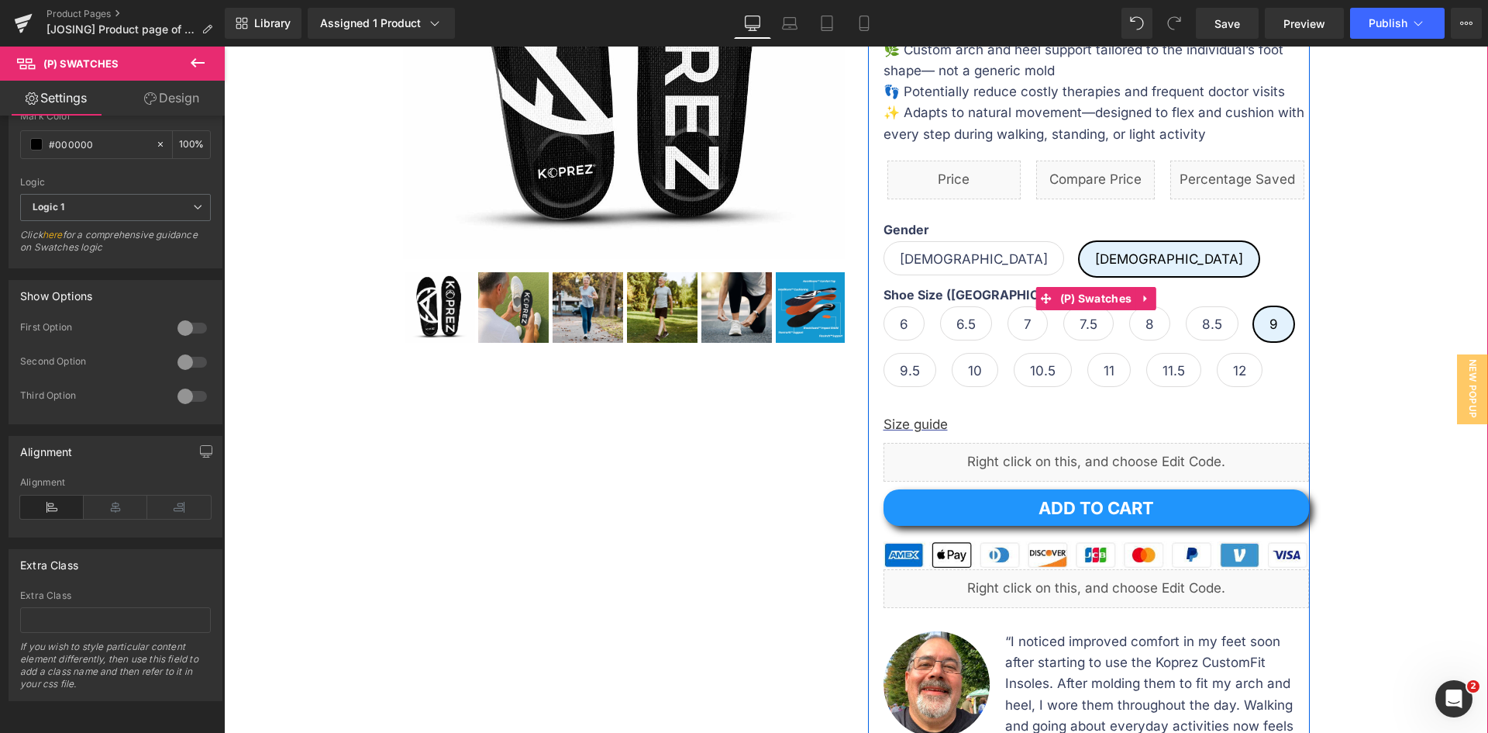
click at [927, 257] on span "Male" at bounding box center [974, 258] width 181 height 34
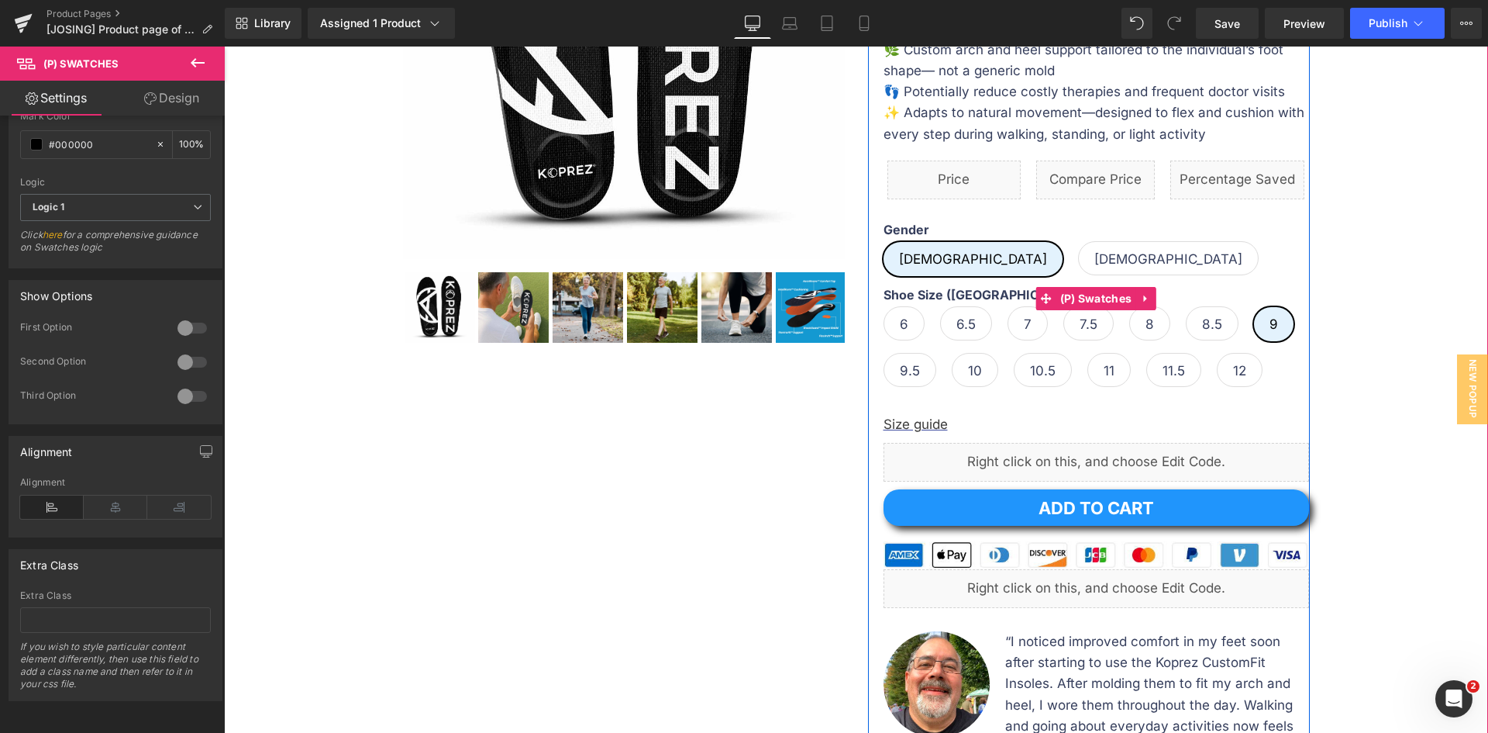
click at [909, 326] on span "6" at bounding box center [904, 323] width 41 height 34
click at [971, 326] on span "6.5" at bounding box center [965, 323] width 52 height 34
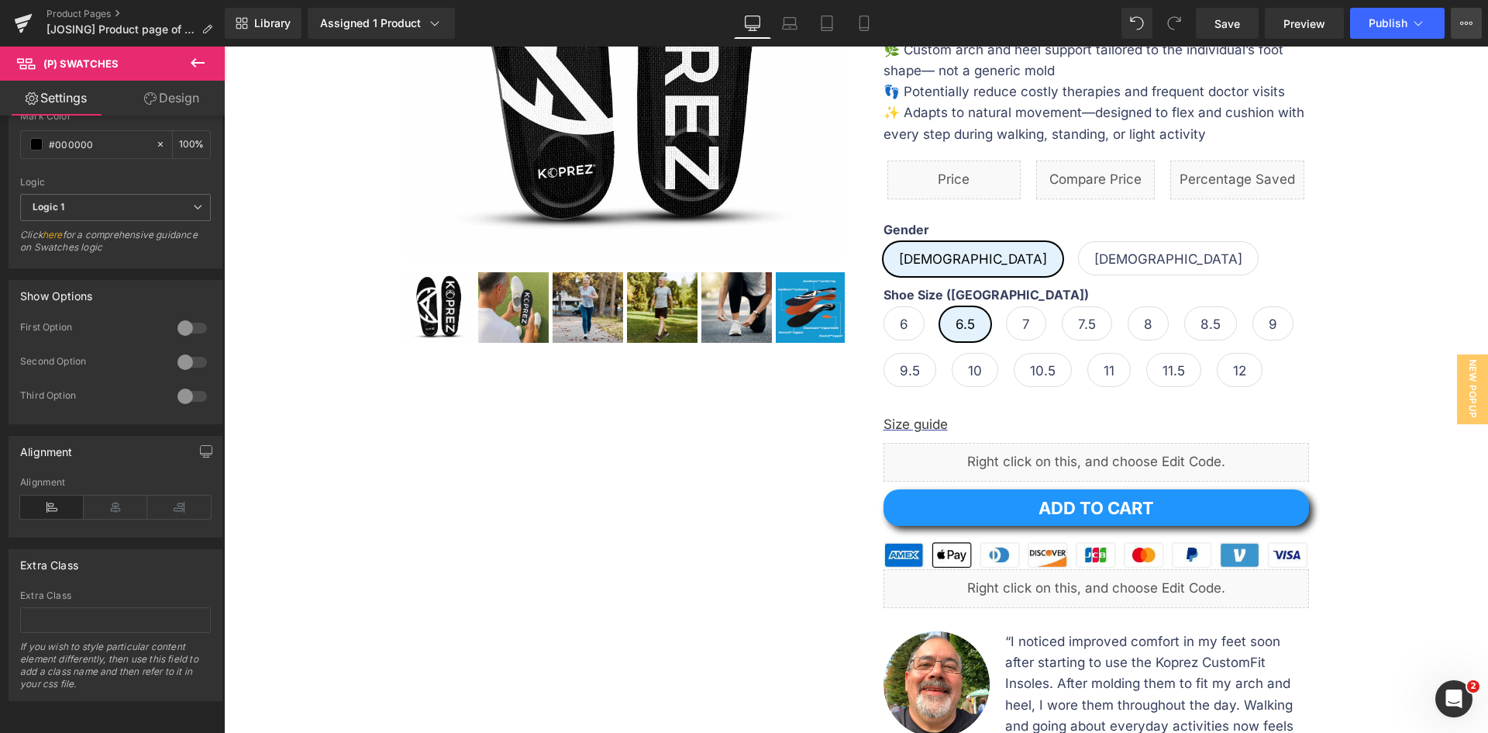
click at [1464, 28] on icon at bounding box center [1466, 23] width 12 height 12
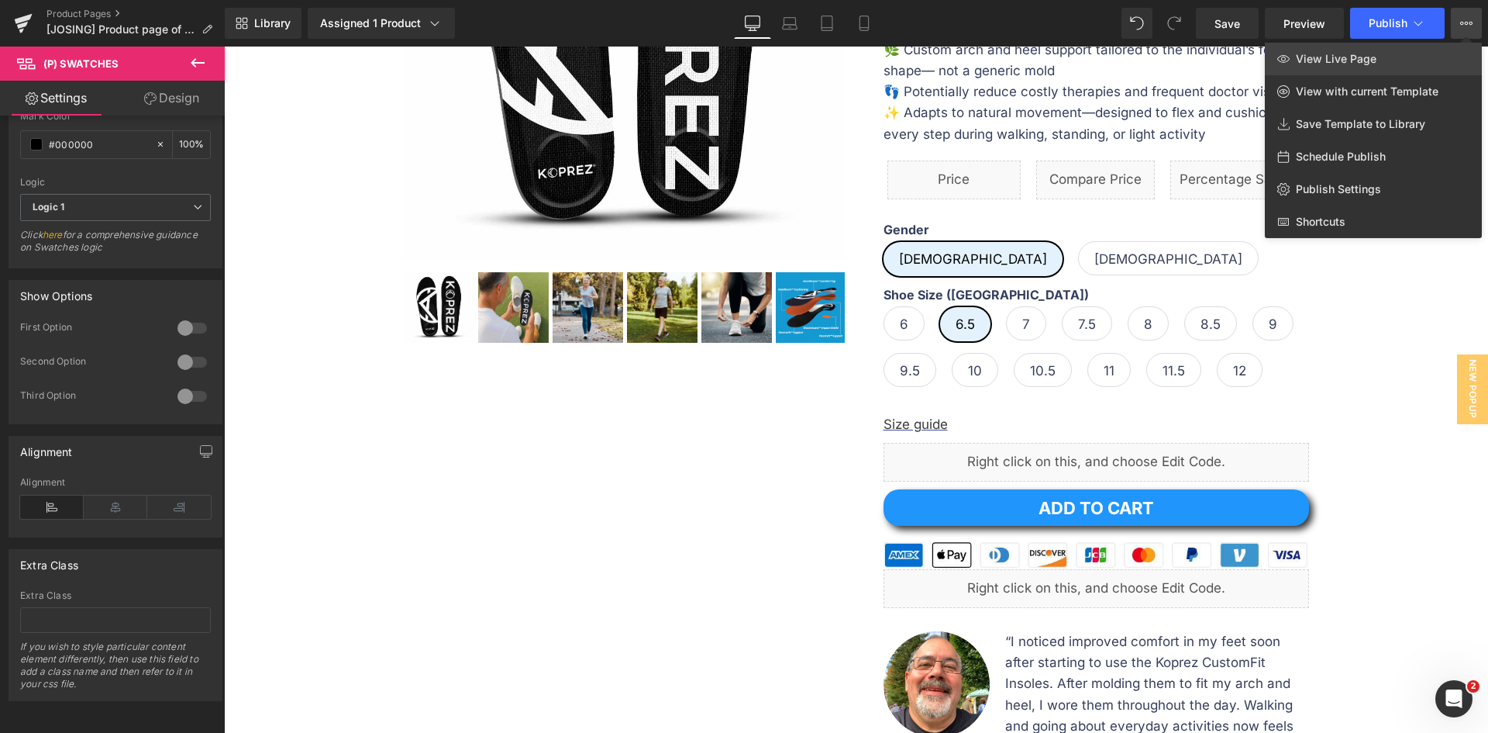
click at [1403, 57] on link "View Live Page" at bounding box center [1373, 59] width 217 height 33
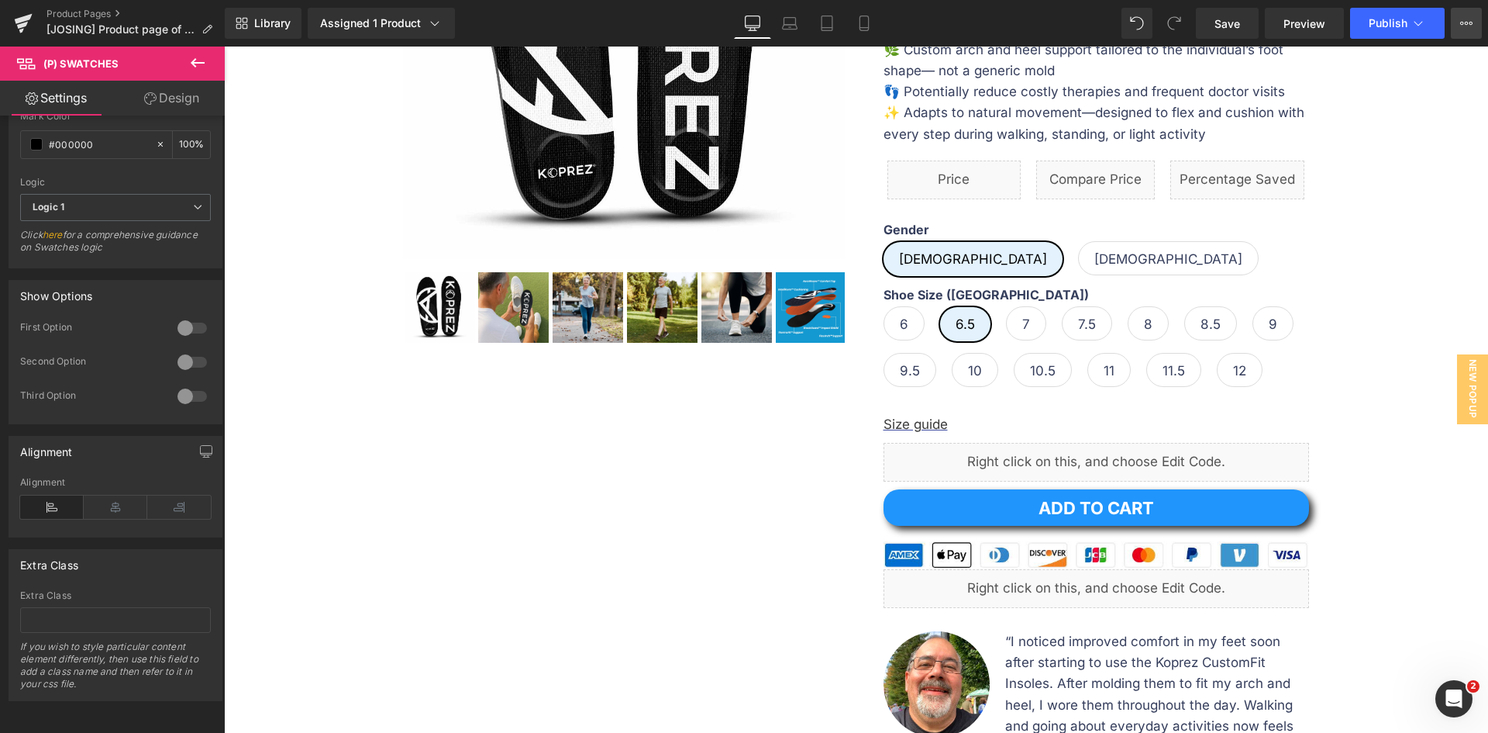
click at [1462, 27] on icon at bounding box center [1466, 23] width 12 height 12
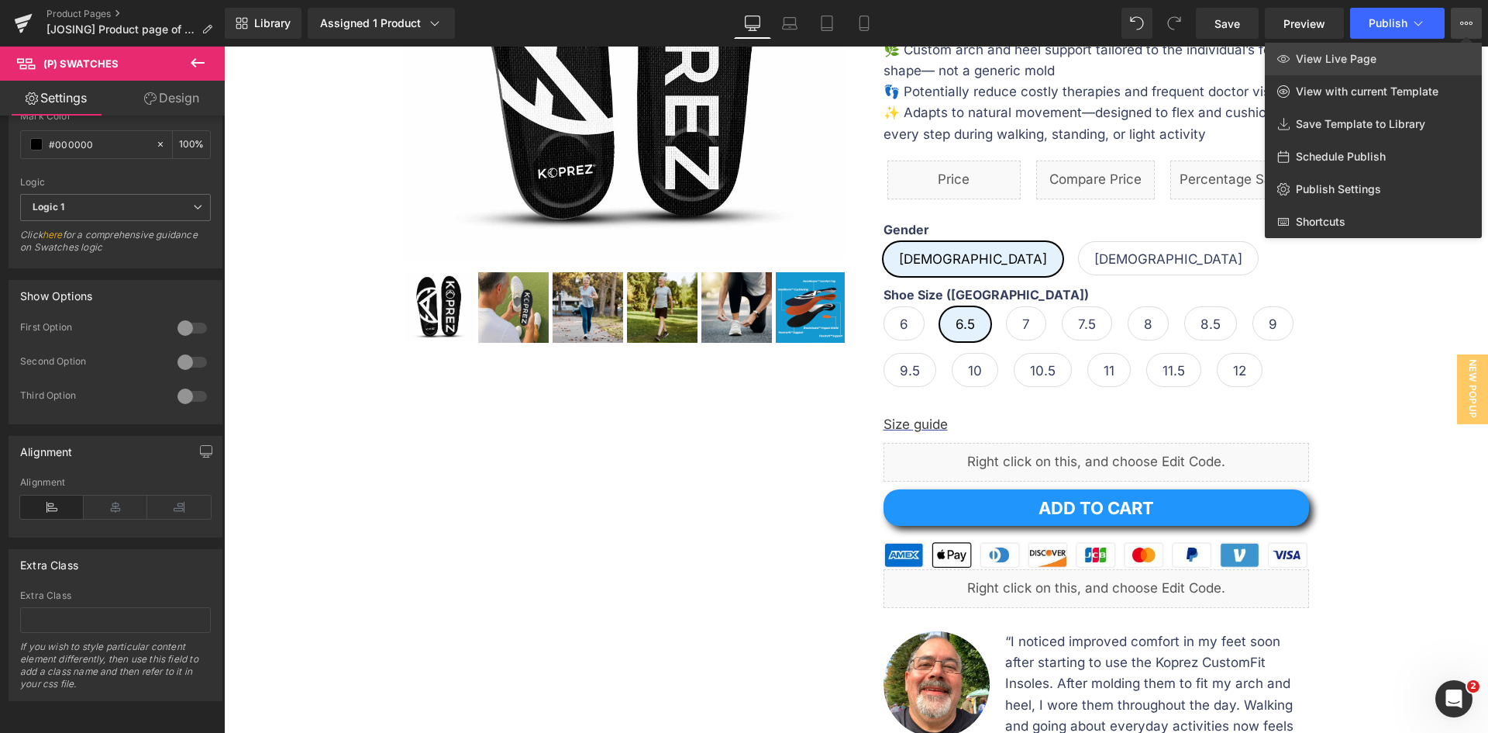
click at [1301, 59] on span "View Live Page" at bounding box center [1336, 59] width 81 height 14
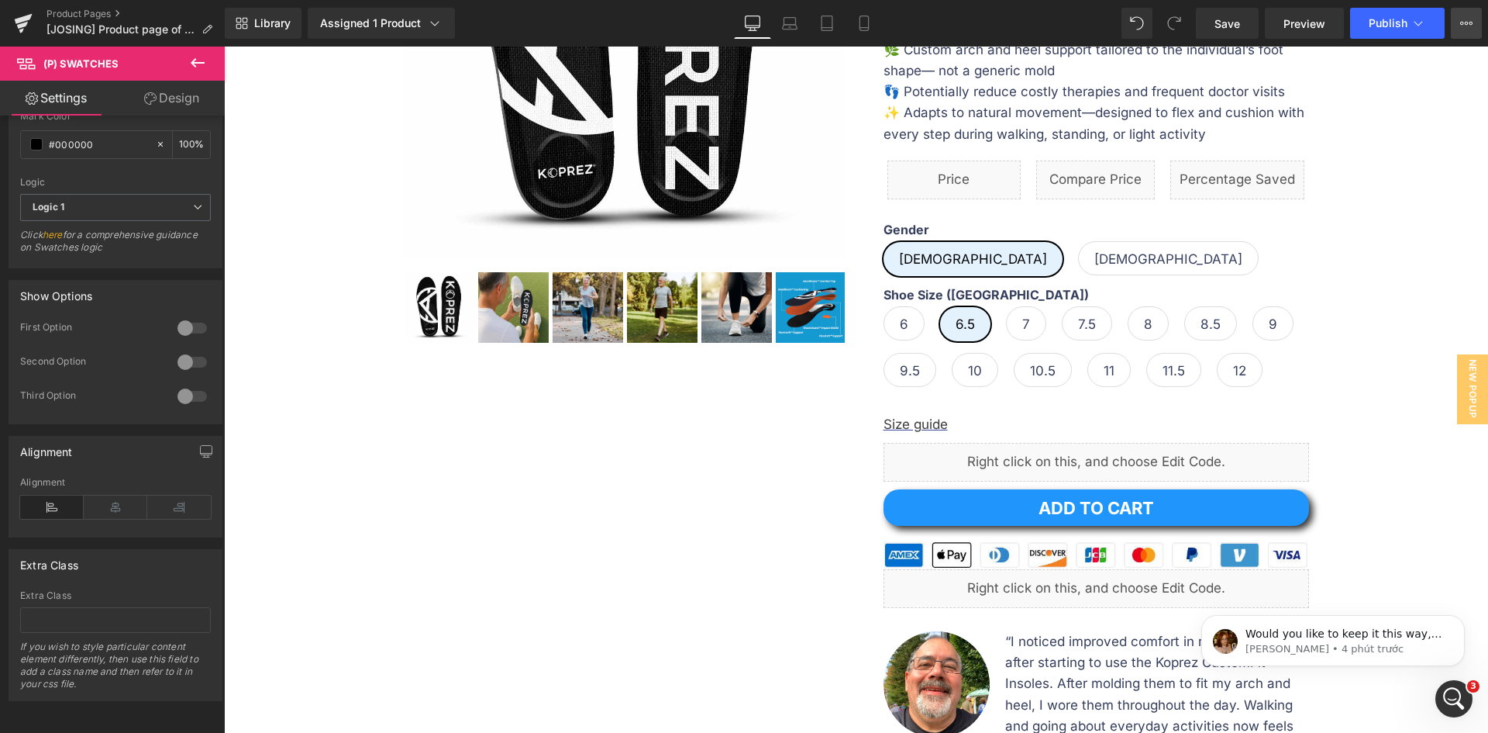
scroll to position [0, 0]
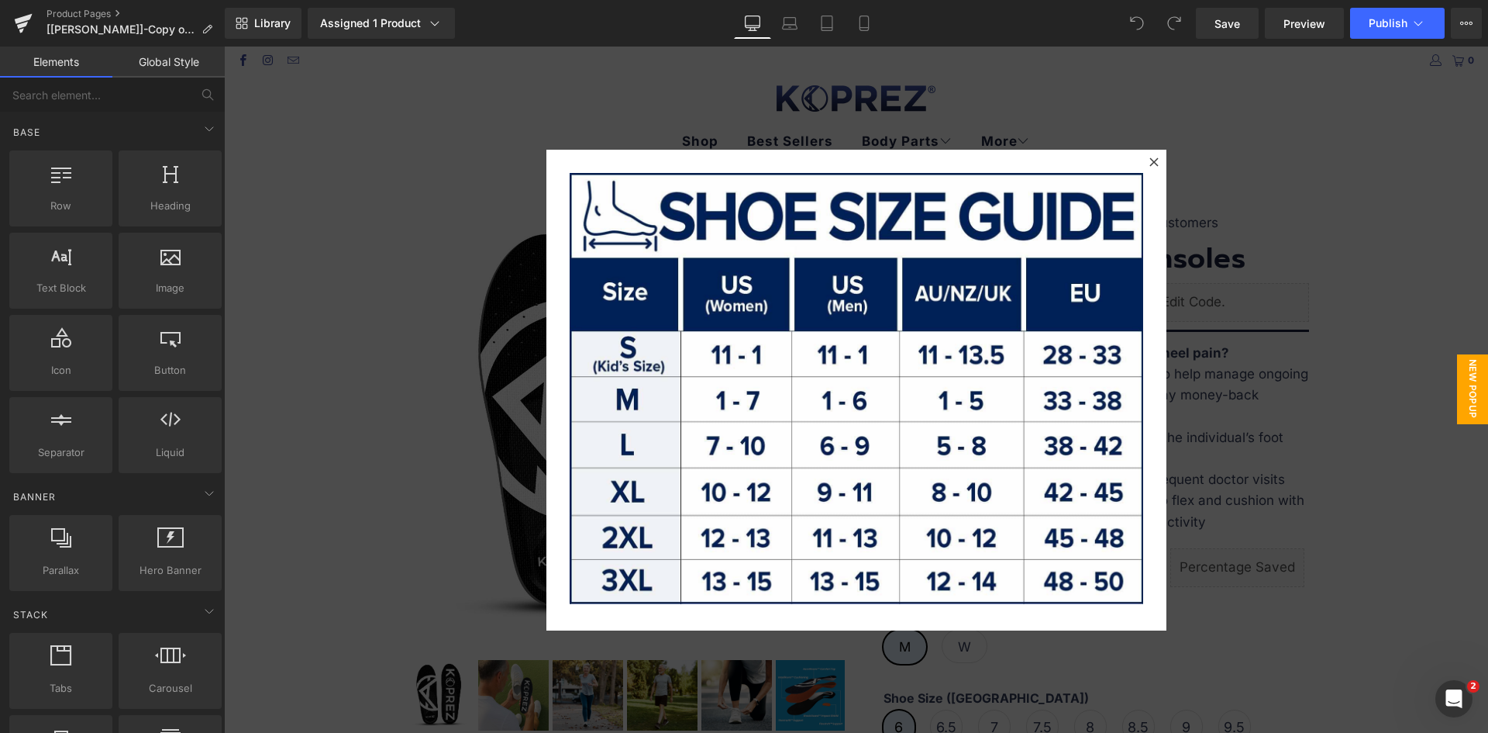
click at [1382, 374] on div at bounding box center [856, 390] width 1264 height 686
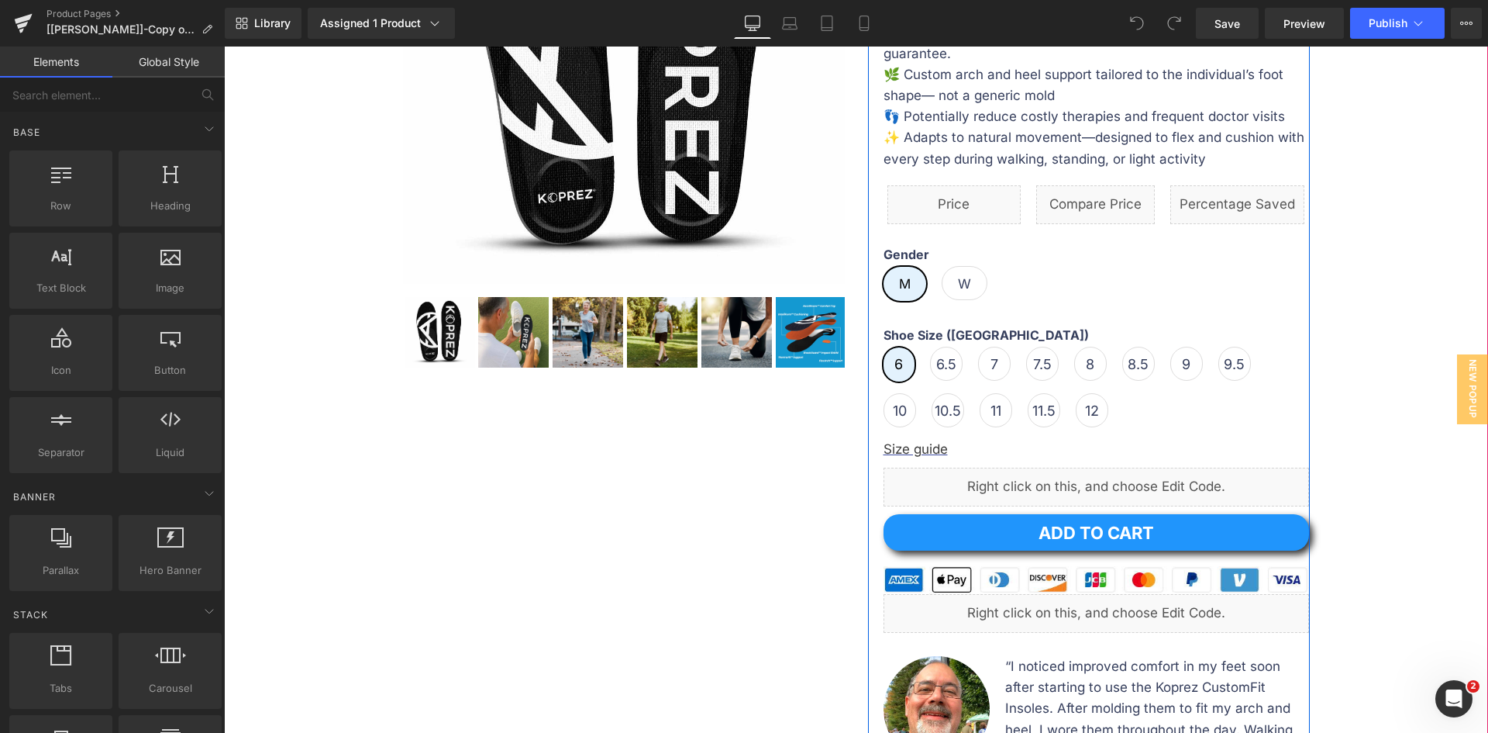
scroll to position [388, 0]
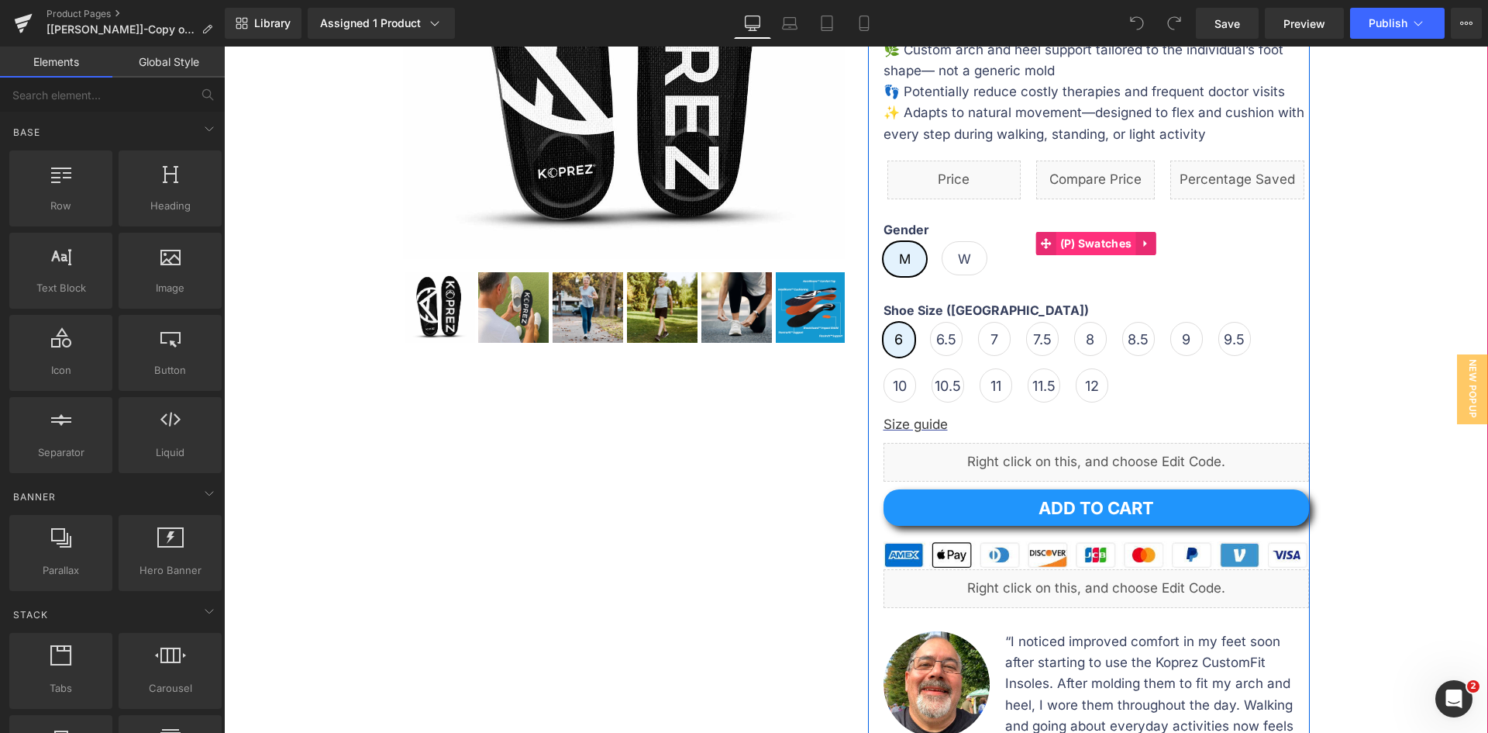
click at [1074, 239] on span "(P) Swatches" at bounding box center [1097, 243] width 80 height 23
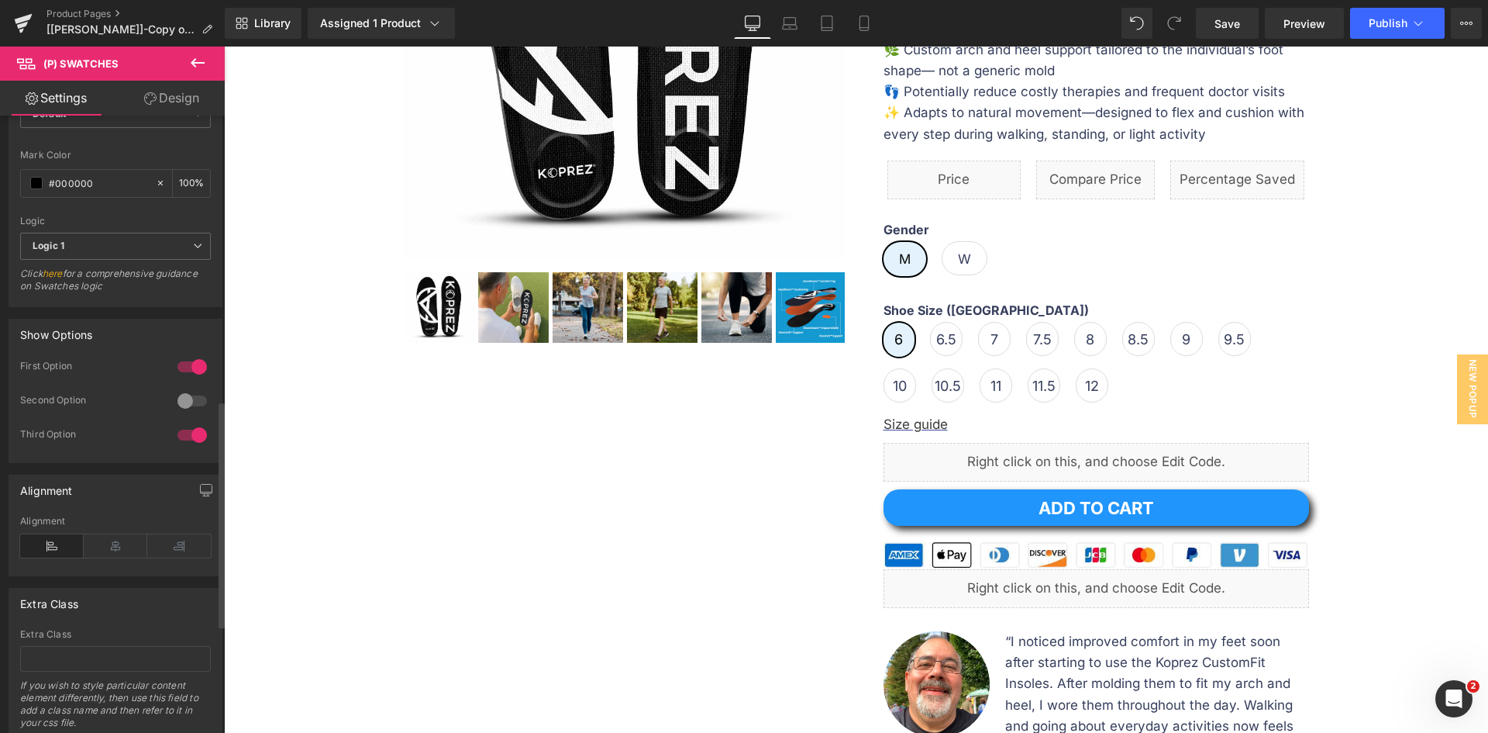
scroll to position [1070, 0]
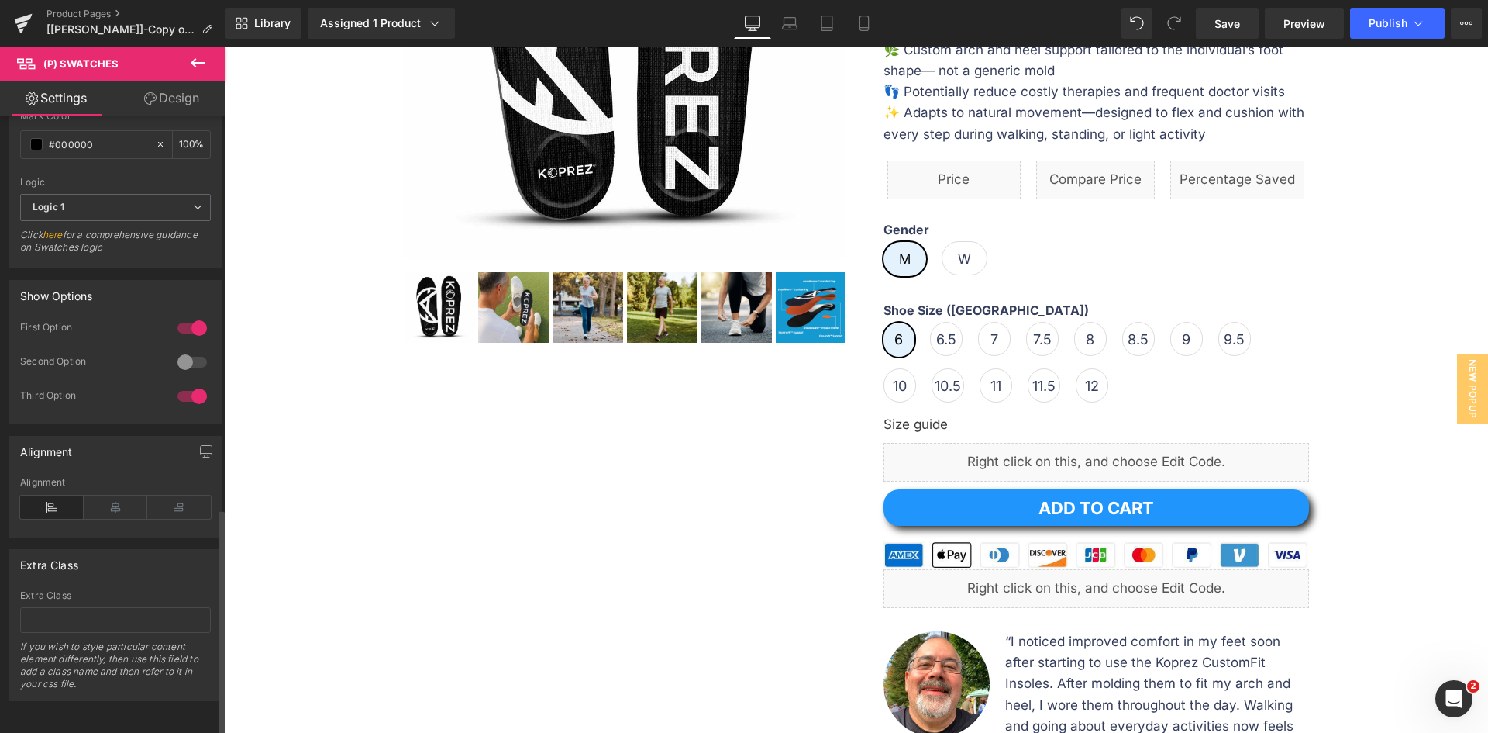
click at [184, 384] on div at bounding box center [192, 396] width 37 height 25
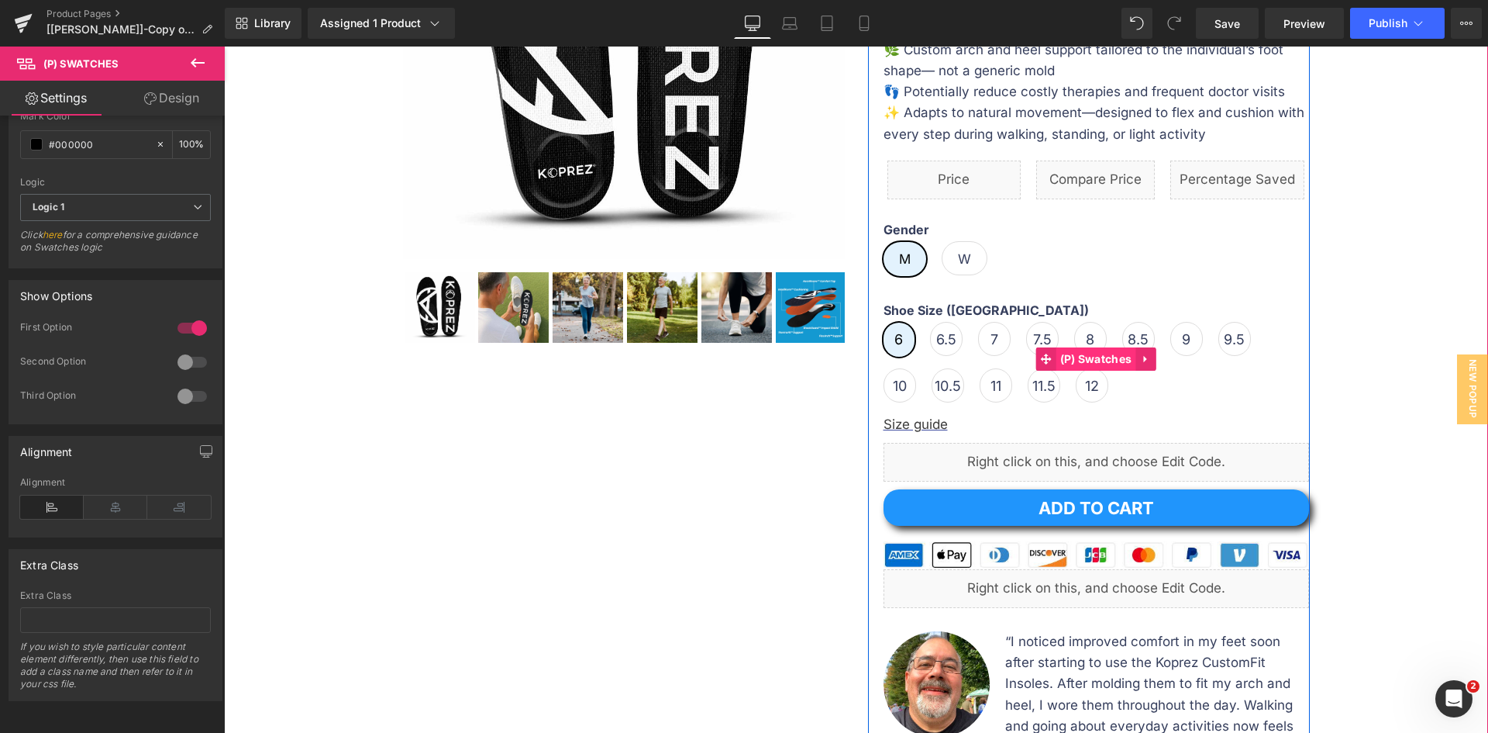
click at [1111, 353] on span "(P) Swatches" at bounding box center [1097, 358] width 80 height 23
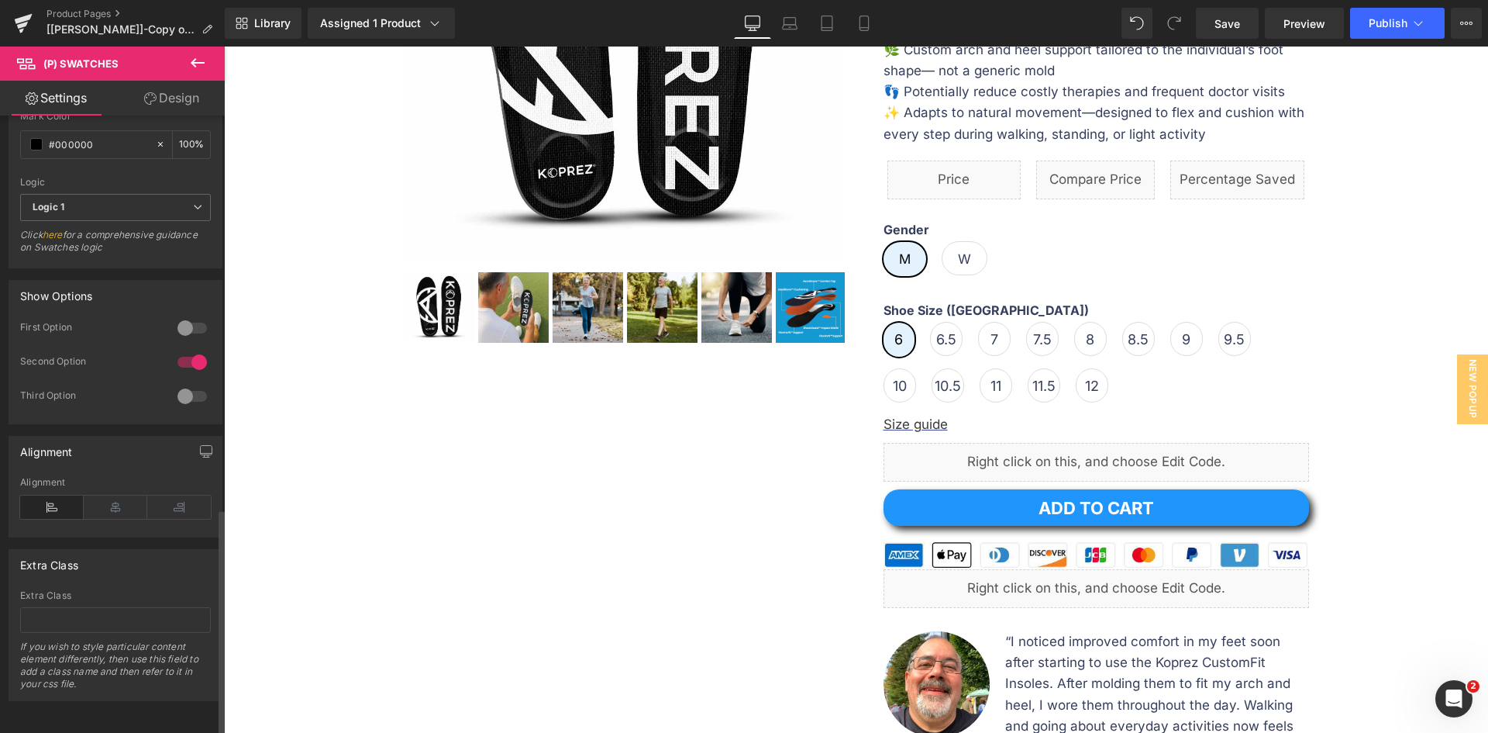
click at [188, 356] on div at bounding box center [192, 362] width 37 height 25
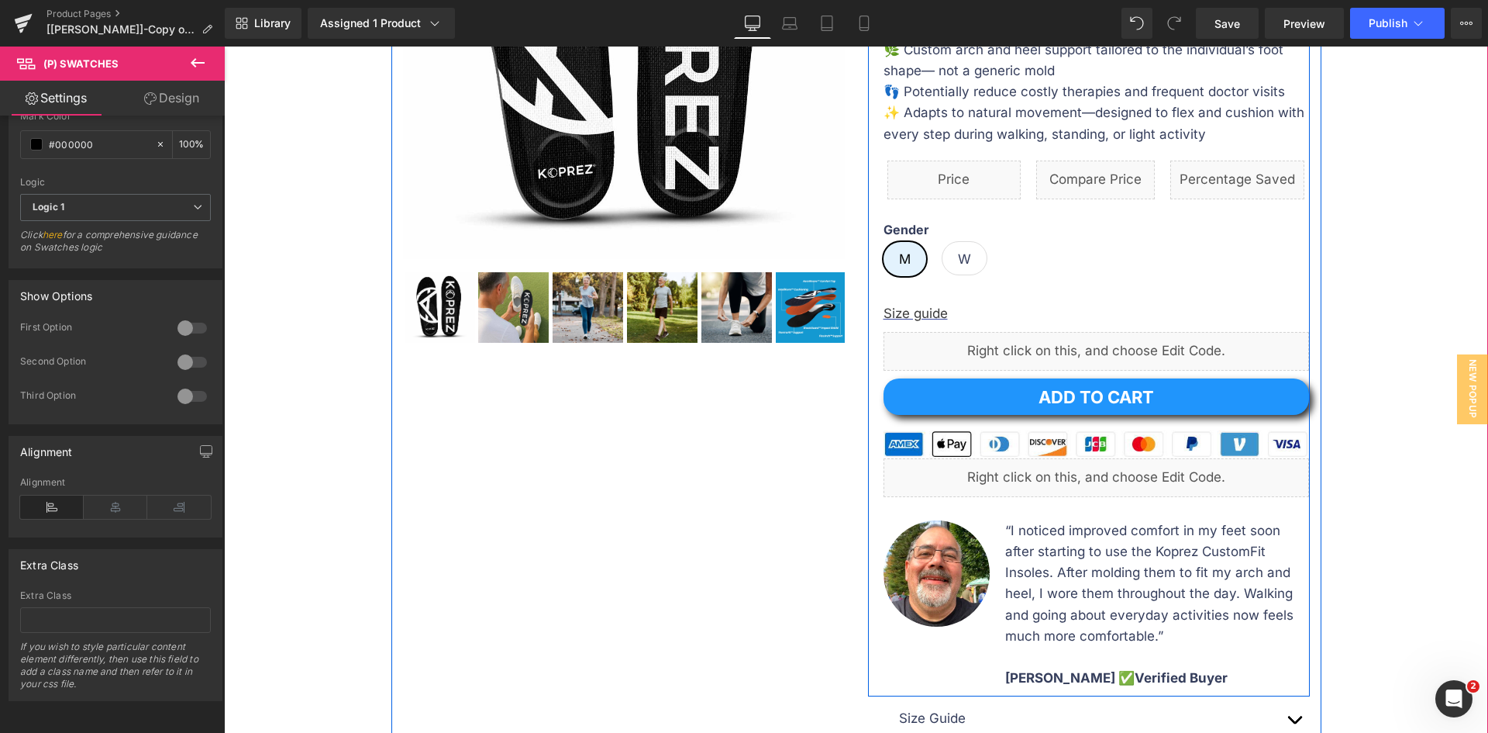
click at [999, 250] on div "Gender M W" at bounding box center [1097, 254] width 426 height 65
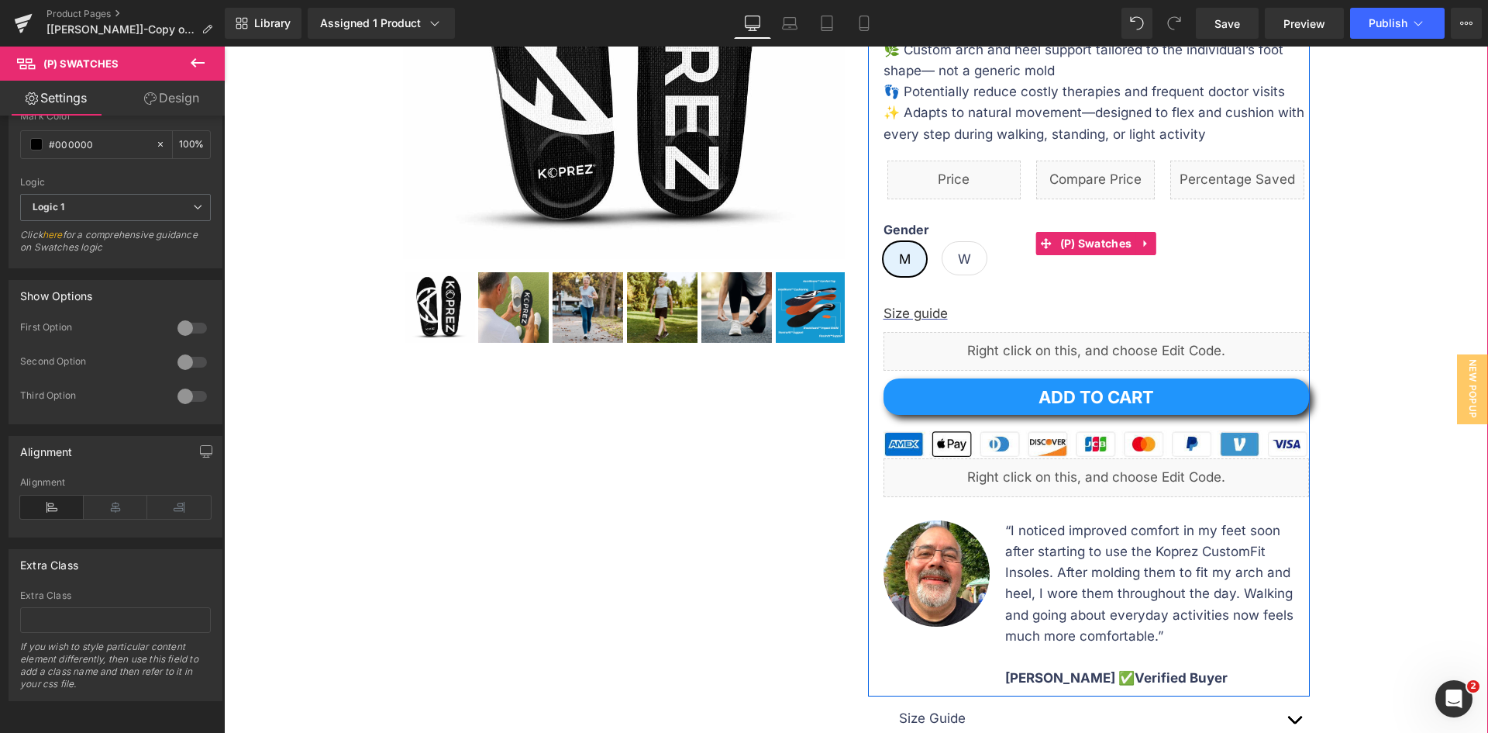
click at [1093, 268] on div "Gender M W" at bounding box center [1097, 254] width 426 height 65
click at [1077, 241] on span "(P) Swatches" at bounding box center [1097, 243] width 80 height 23
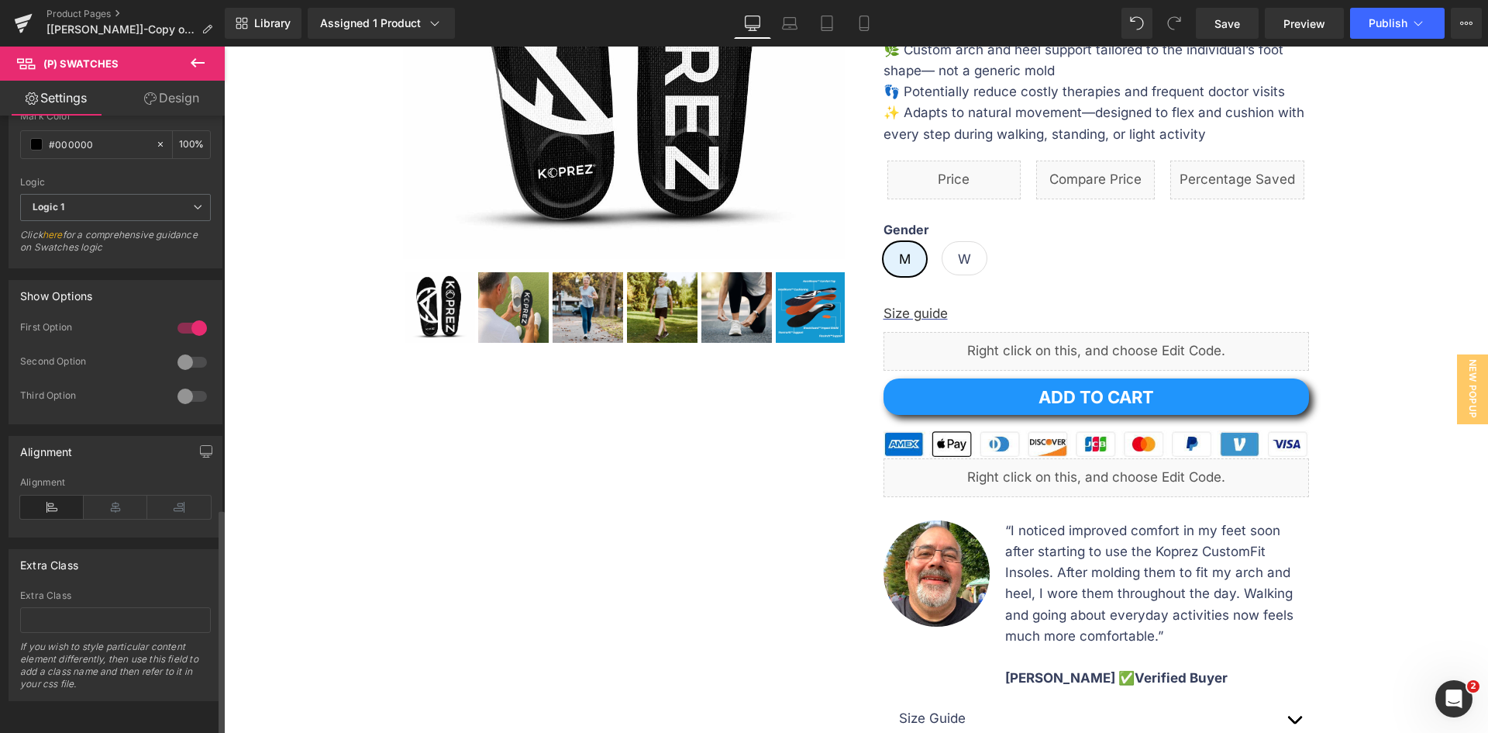
click at [187, 354] on div at bounding box center [192, 362] width 37 height 25
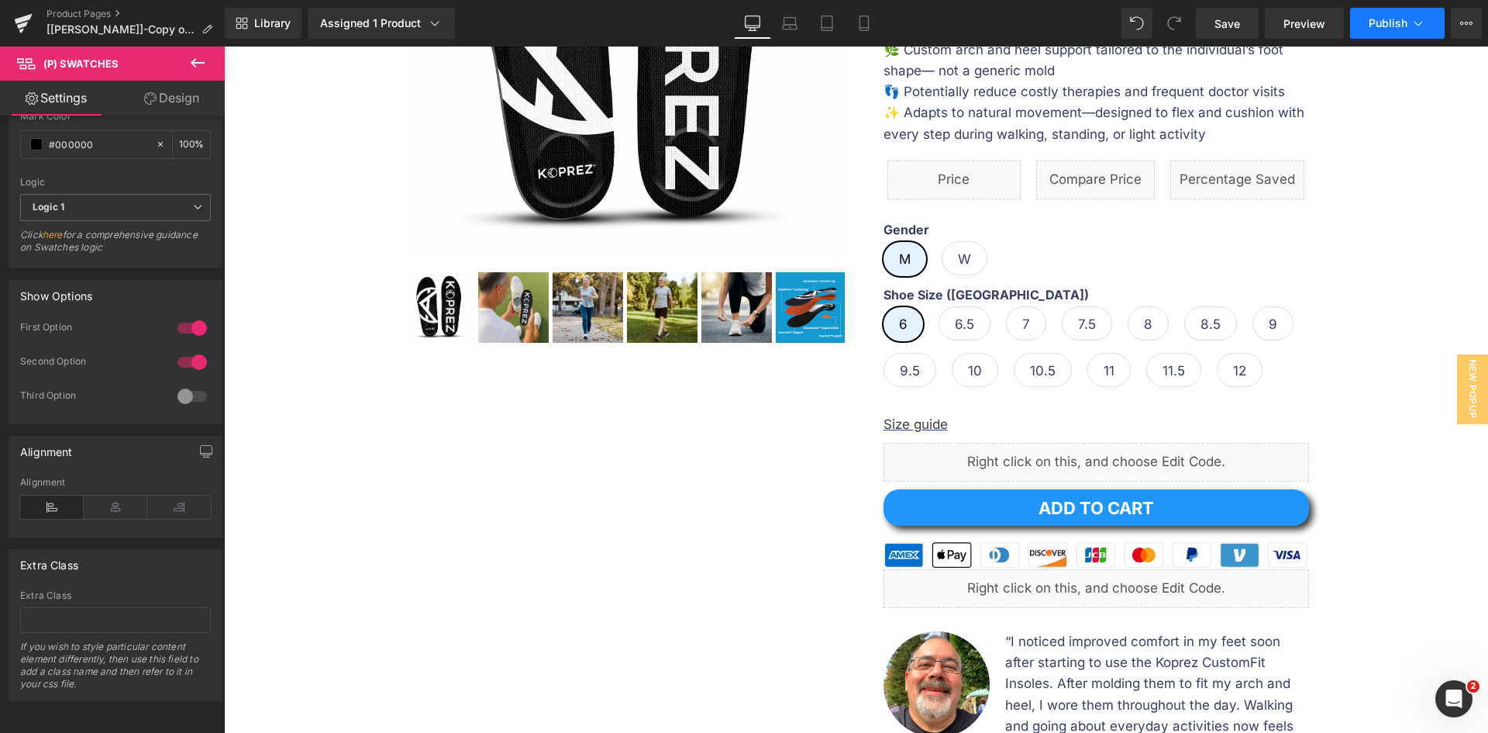
click at [1365, 21] on button "Publish" at bounding box center [1397, 23] width 95 height 31
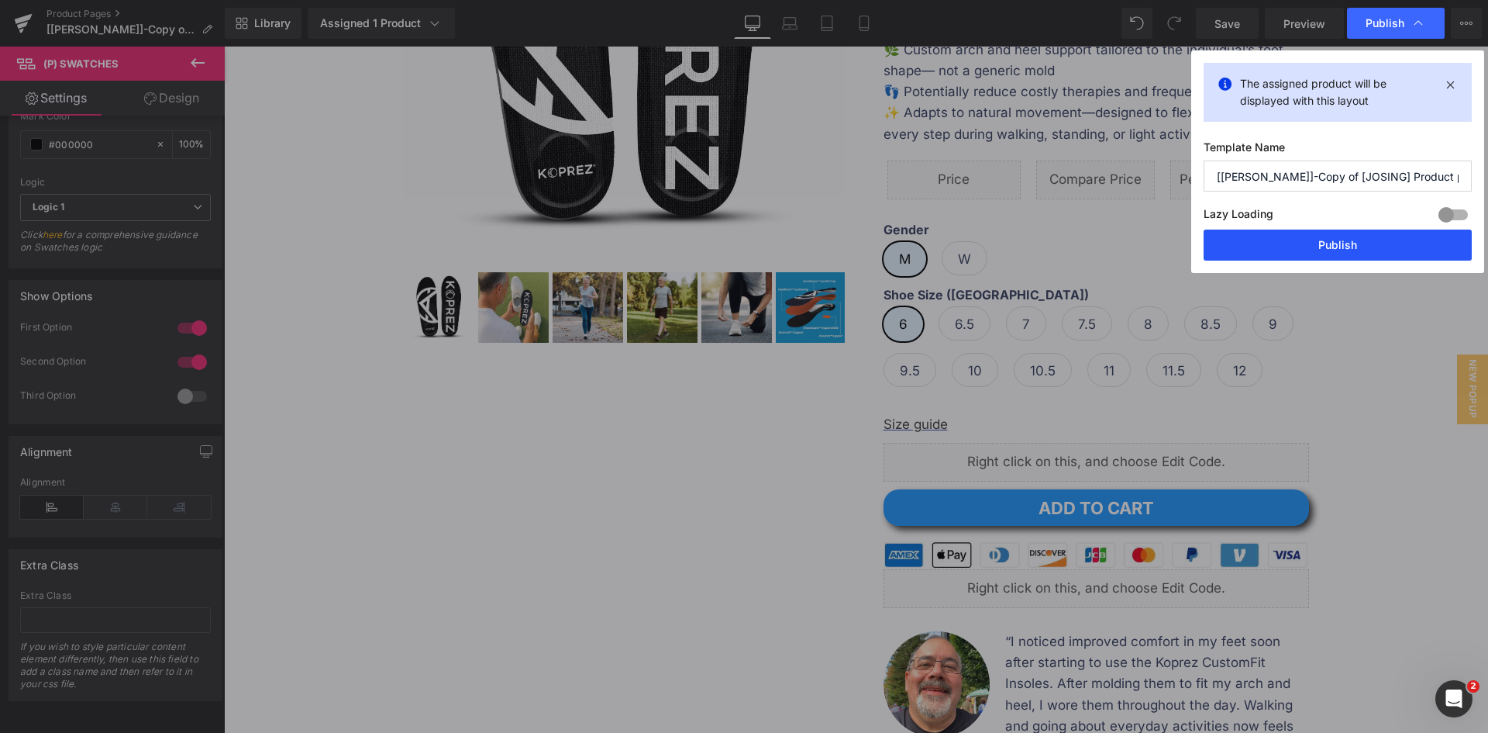
click at [1300, 240] on button "Publish" at bounding box center [1338, 244] width 268 height 31
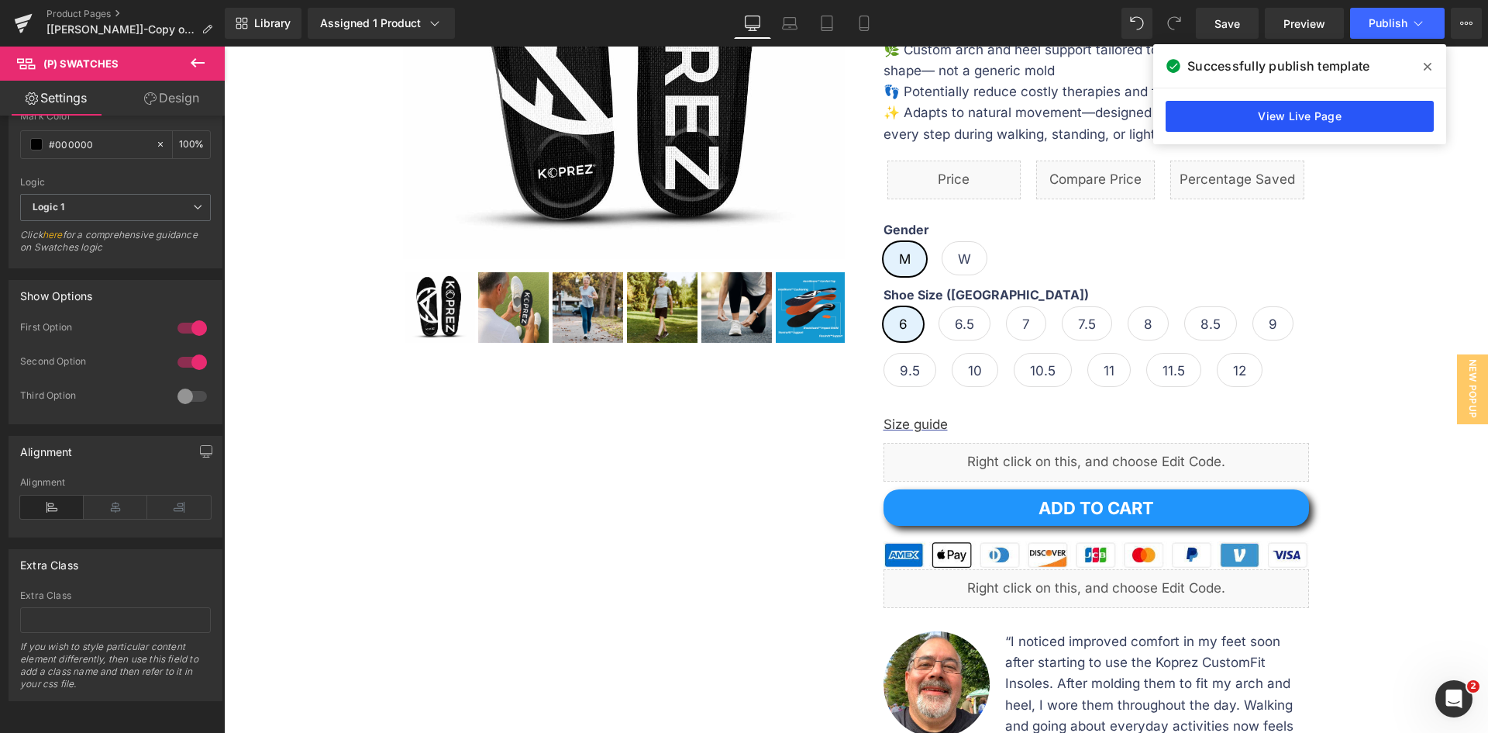
click at [1215, 113] on link "View Live Page" at bounding box center [1300, 116] width 268 height 31
